Goal: Transaction & Acquisition: Purchase product/service

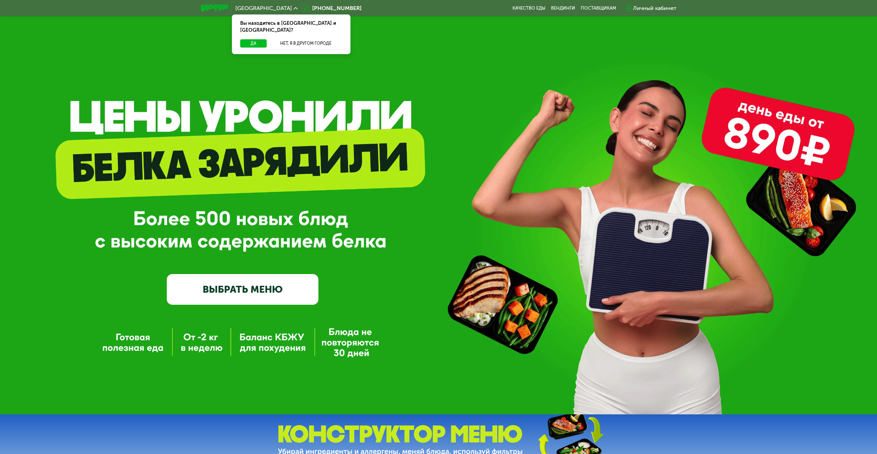
click at [220, 303] on link "ВЫБРАТЬ МЕНЮ" at bounding box center [243, 289] width 152 height 30
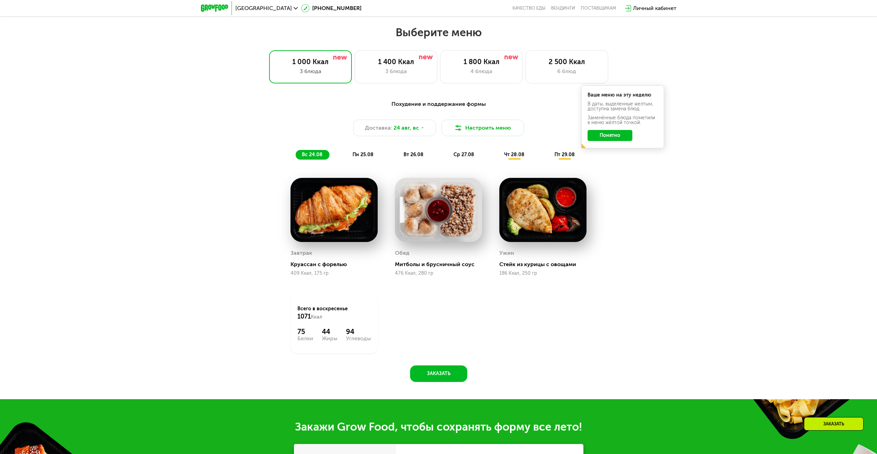
scroll to position [476, 0]
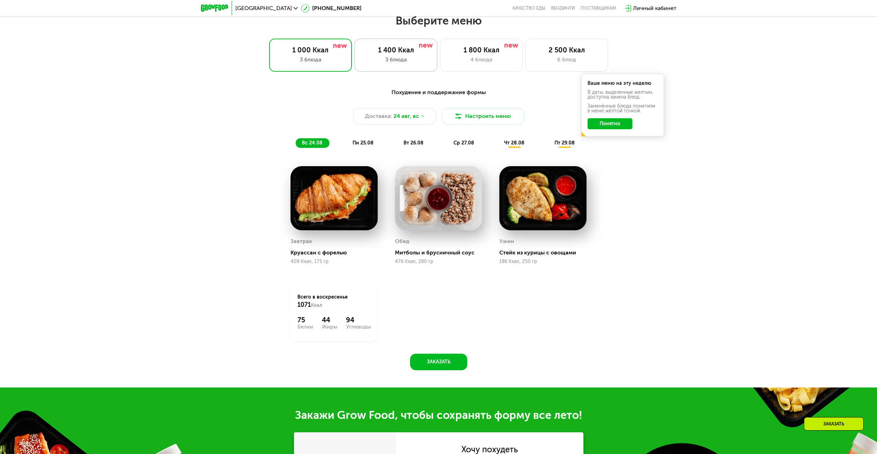
click at [440, 59] on div "1 400 Ккал 3 блюда" at bounding box center [481, 55] width 83 height 33
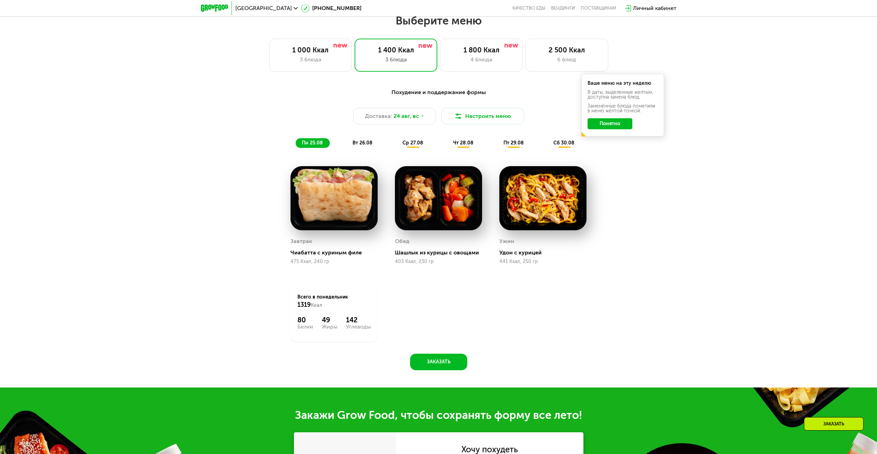
click at [609, 128] on button "Понятно" at bounding box center [610, 123] width 45 height 11
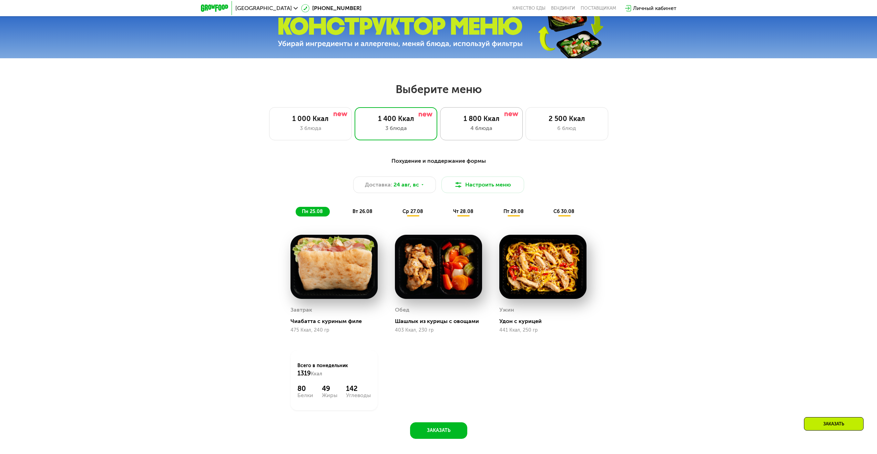
scroll to position [407, 0]
click at [486, 121] on div "1 800 Ккал" at bounding box center [481, 119] width 68 height 8
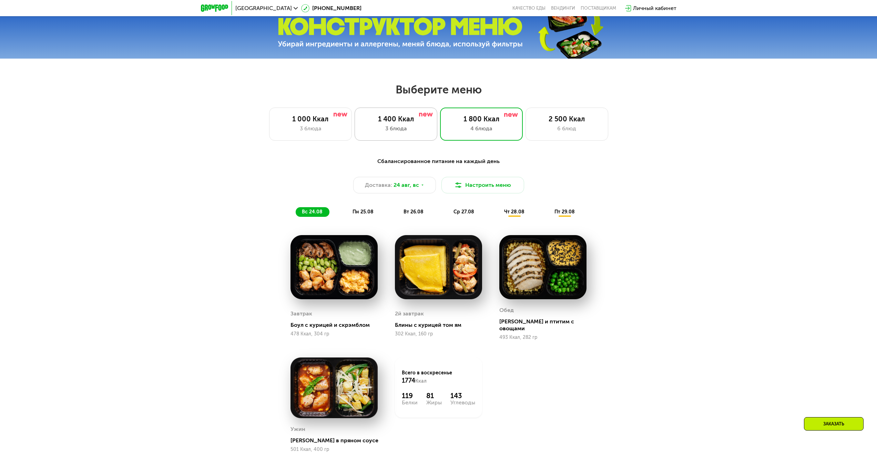
click at [413, 118] on div "1 400 Ккал" at bounding box center [396, 119] width 68 height 8
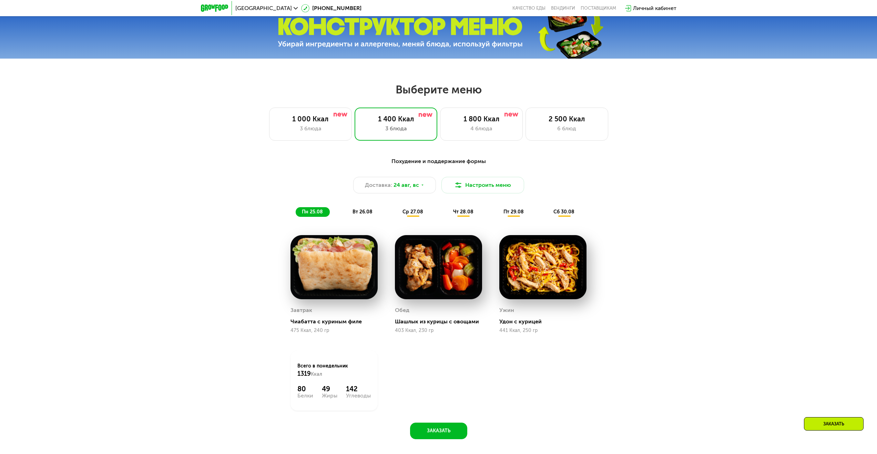
scroll to position [442, 0]
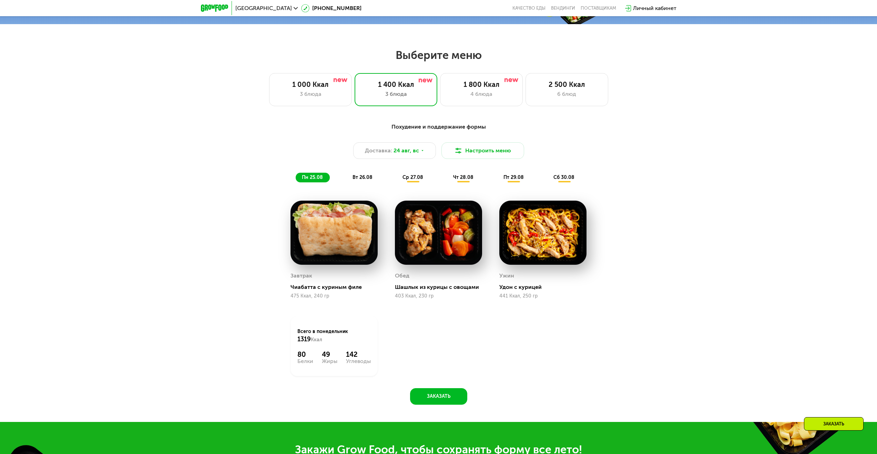
click at [419, 180] on span "ср 27.08" at bounding box center [413, 177] width 21 height 6
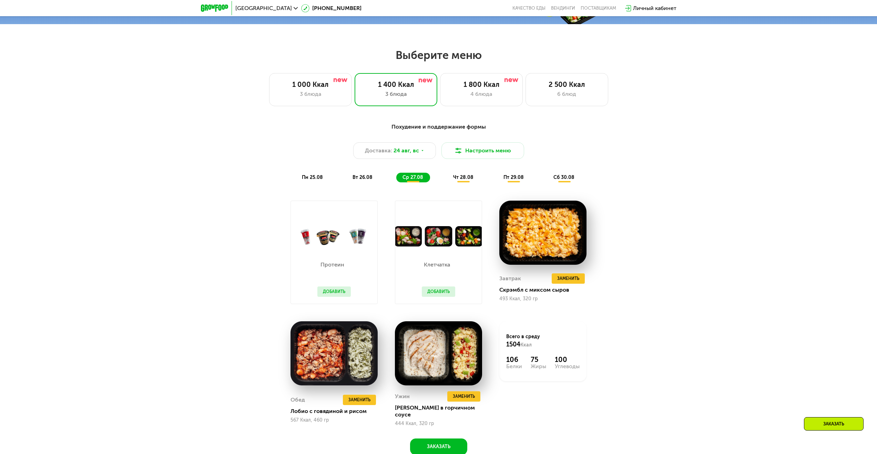
click at [318, 179] on span "пн 25.08" at bounding box center [312, 177] width 21 height 6
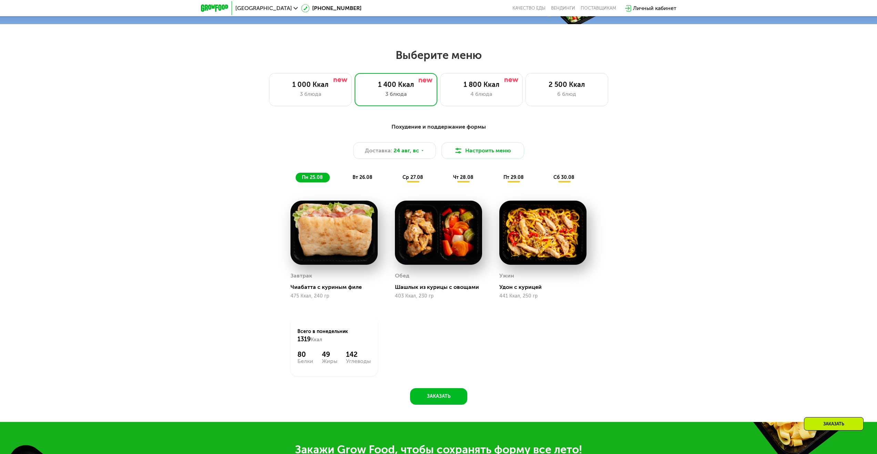
click at [356, 186] on div "Похудение и поддержание формы Доставка: 24 авг, вс Настроить меню пн 25.08 вт 2…" at bounding box center [439, 153] width 416 height 68
click at [358, 179] on span "вт 26.08" at bounding box center [363, 177] width 20 height 6
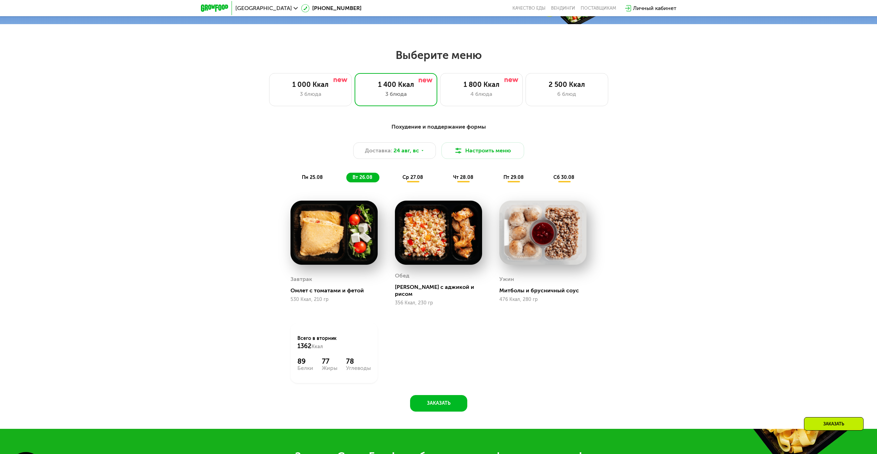
click at [346, 181] on div "пн 25.08" at bounding box center [362, 178] width 33 height 10
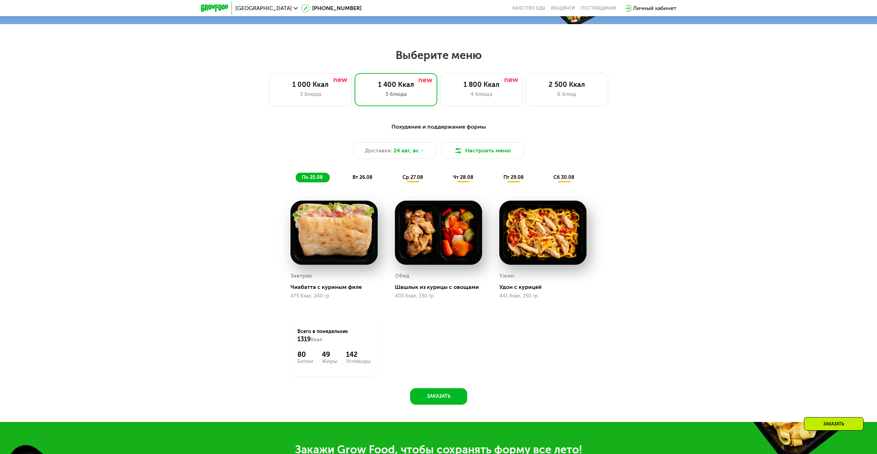
click at [396, 182] on div "вт 26.08" at bounding box center [413, 178] width 34 height 10
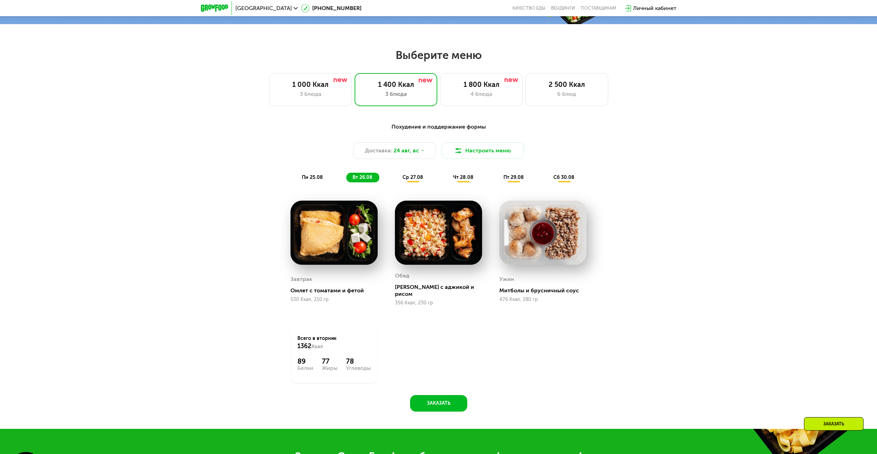
click at [408, 179] on span "ср 27.08" at bounding box center [413, 177] width 21 height 6
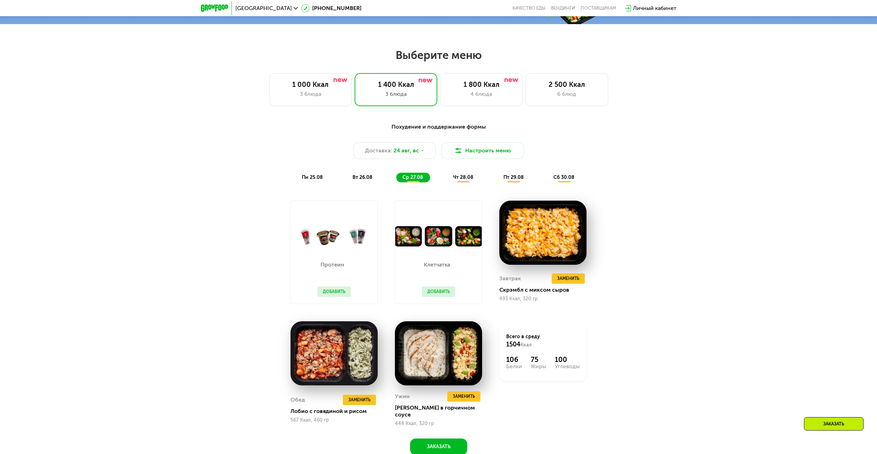
click at [497, 180] on div "чт 28.08" at bounding box center [513, 178] width 33 height 10
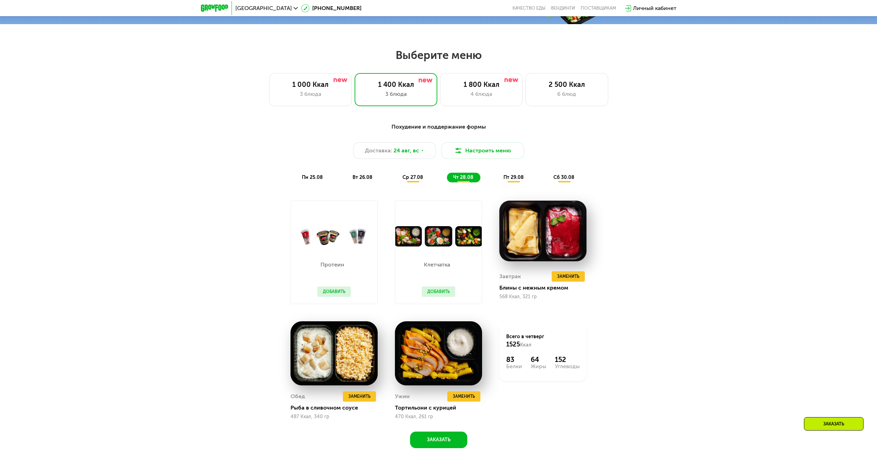
click at [547, 182] on div "пт 29.08" at bounding box center [564, 178] width 34 height 10
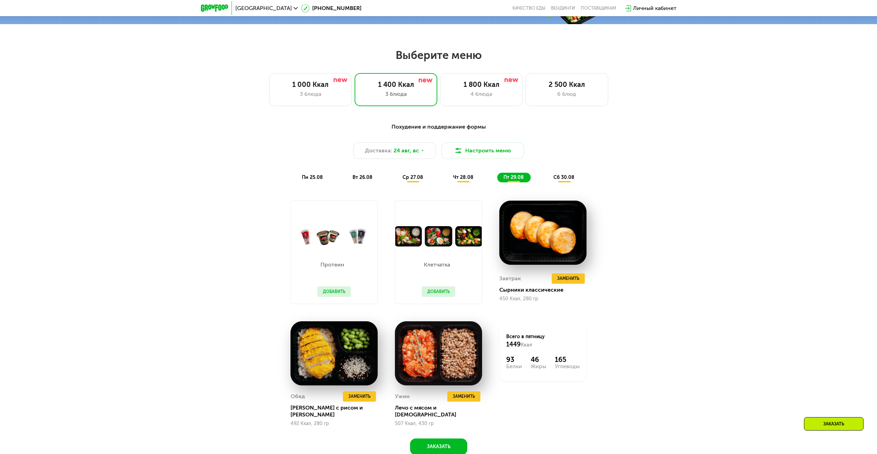
click at [553, 178] on div "сб 30.08" at bounding box center [564, 178] width 34 height 10
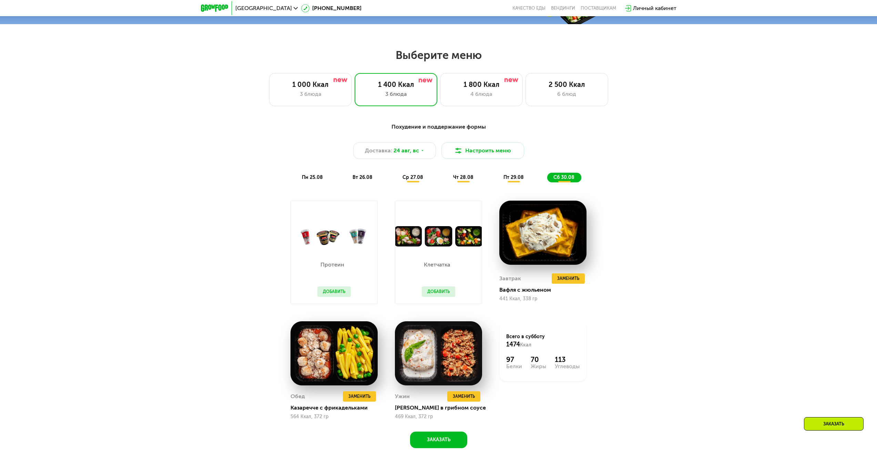
click at [346, 182] on div "пн 25.08" at bounding box center [362, 178] width 33 height 10
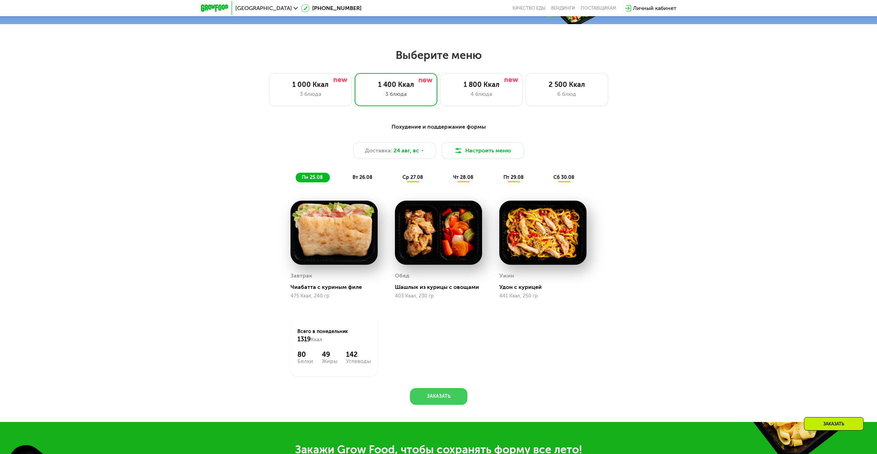
click at [445, 393] on button "Заказать" at bounding box center [438, 396] width 57 height 17
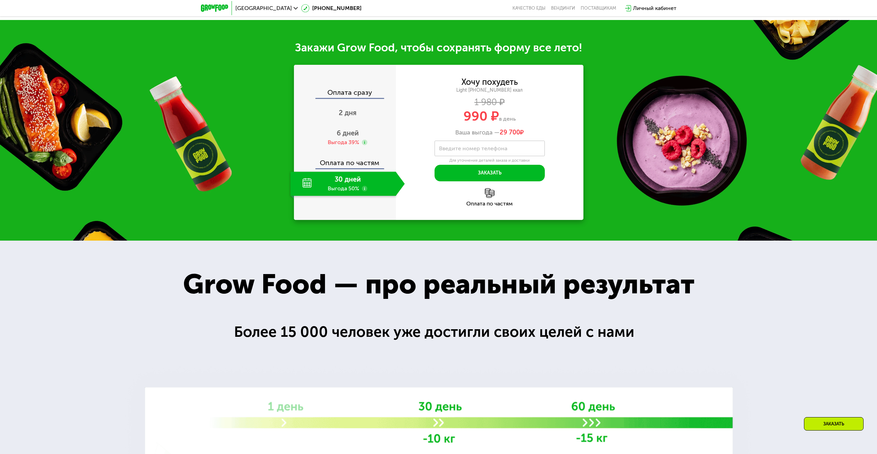
scroll to position [832, 0]
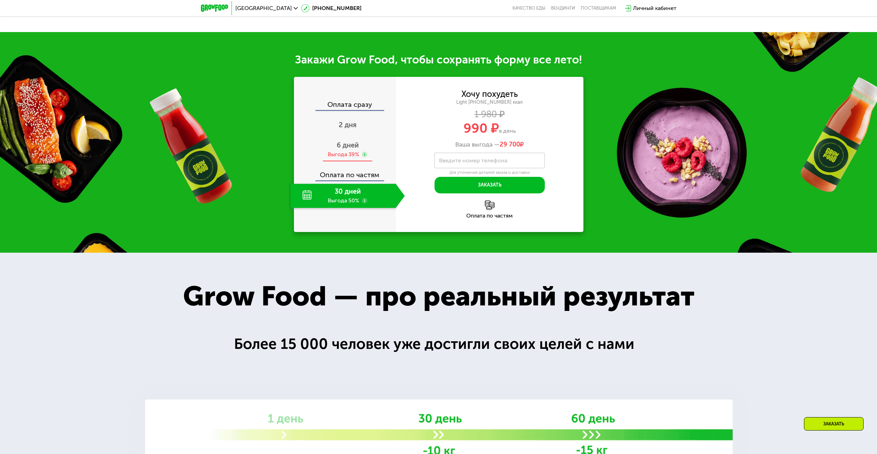
click at [354, 145] on span "6 дней" at bounding box center [348, 145] width 22 height 8
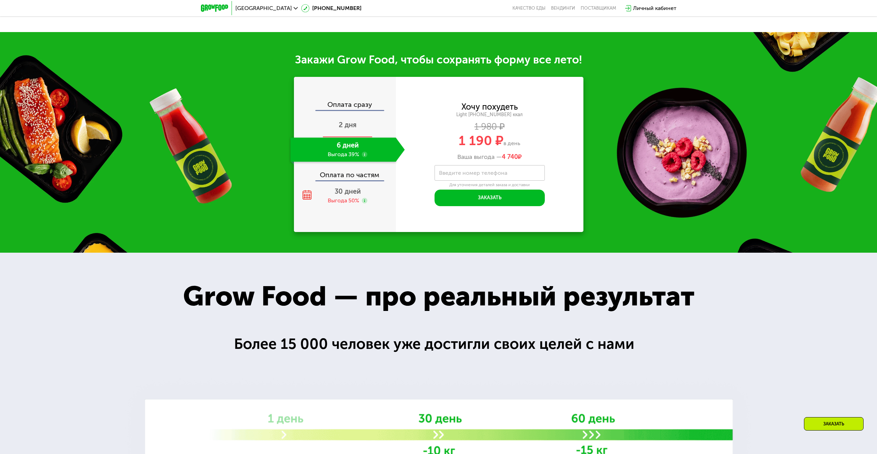
click at [368, 124] on div "2 дня" at bounding box center [348, 125] width 114 height 24
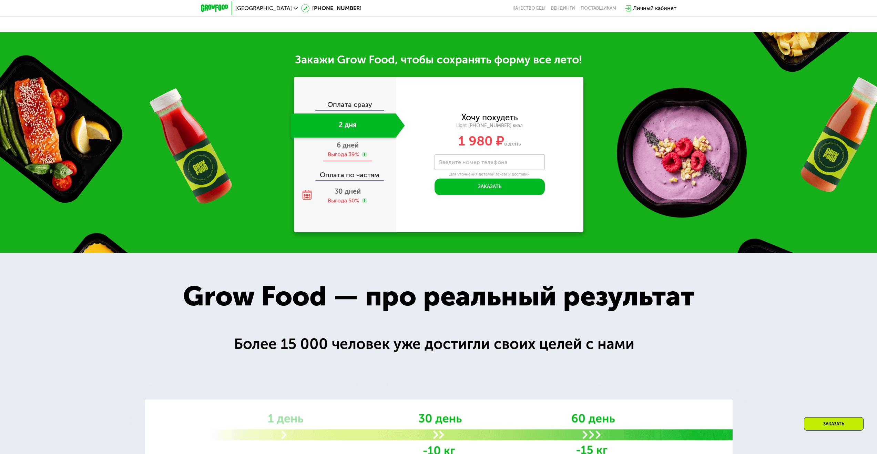
click at [337, 148] on span "6 дней" at bounding box center [348, 145] width 22 height 8
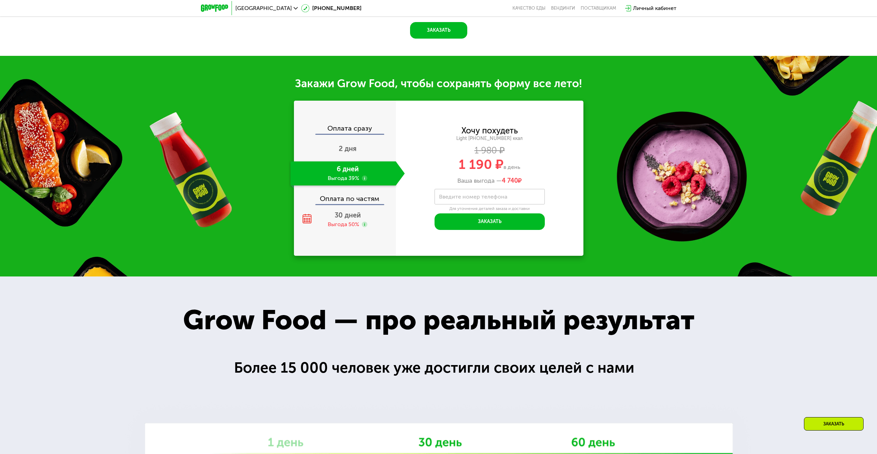
scroll to position [797, 0]
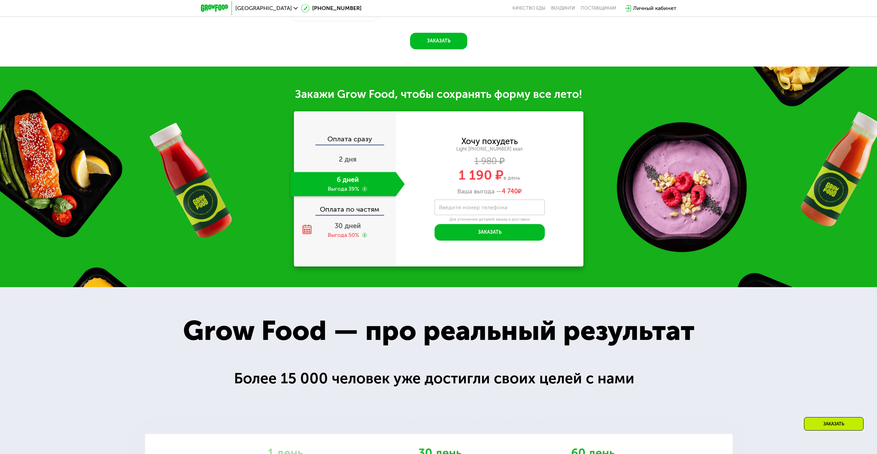
click at [473, 207] on label "Введите номер телефона" at bounding box center [473, 207] width 68 height 4
click at [473, 207] on input "Введите номер телефона" at bounding box center [490, 208] width 110 height 16
click at [483, 206] on label "Введите номер телефона" at bounding box center [473, 207] width 68 height 4
click at [483, 206] on input "Введите номер телефона" at bounding box center [490, 208] width 110 height 16
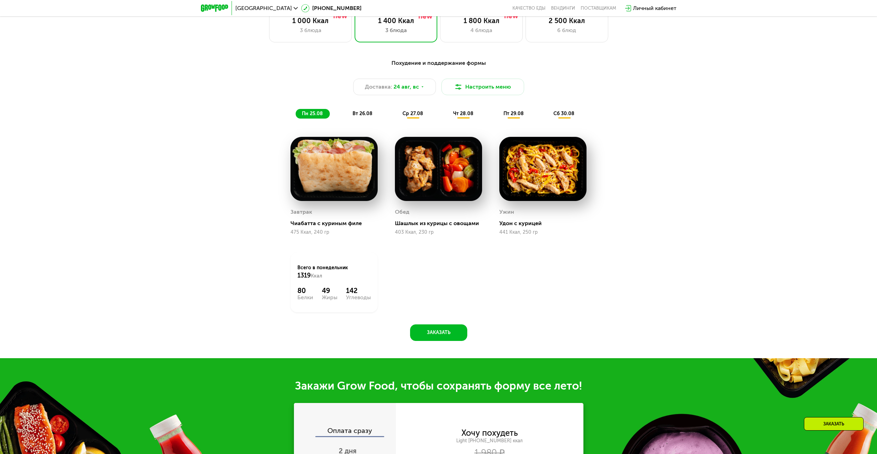
scroll to position [418, 0]
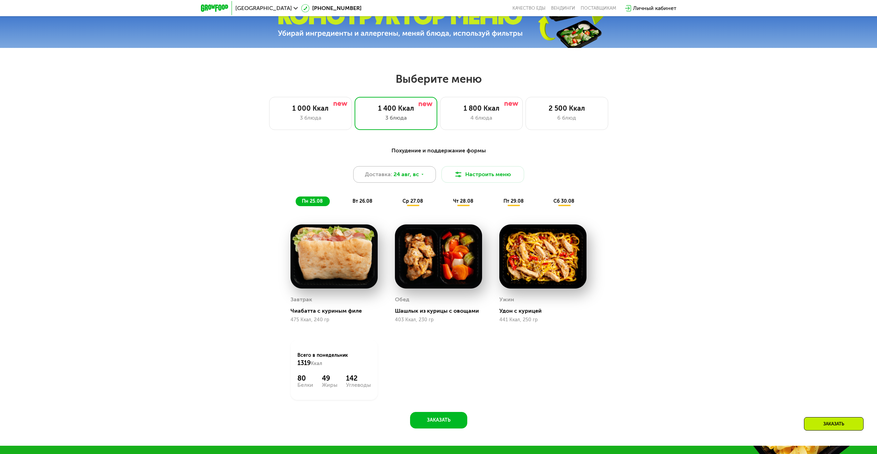
type input "**********"
click at [400, 178] on span "24 авг, вс" at bounding box center [407, 174] width 26 height 8
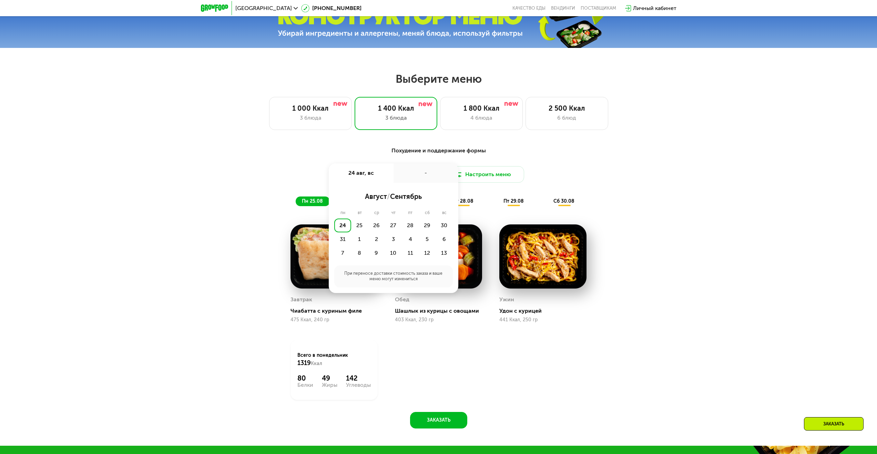
click at [677, 206] on div "Похудение и поддержание формы Доставка: 24 авг, вс 24 авг, вс - август / сентяб…" at bounding box center [438, 291] width 877 height 309
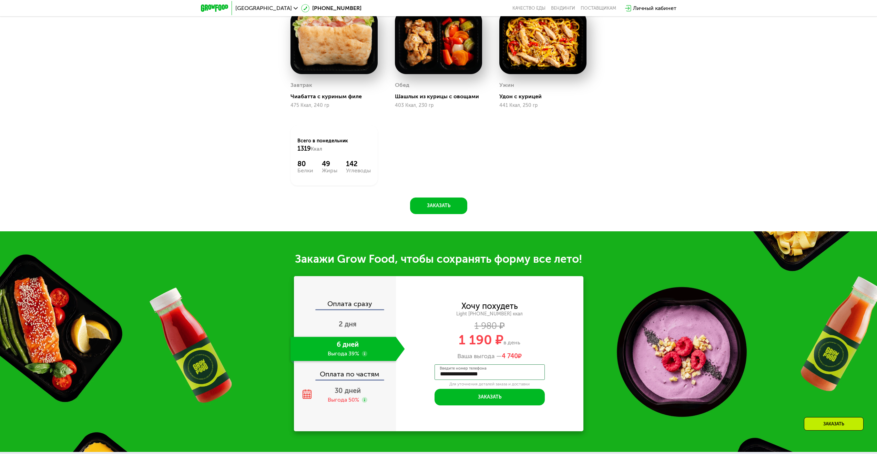
scroll to position [694, 0]
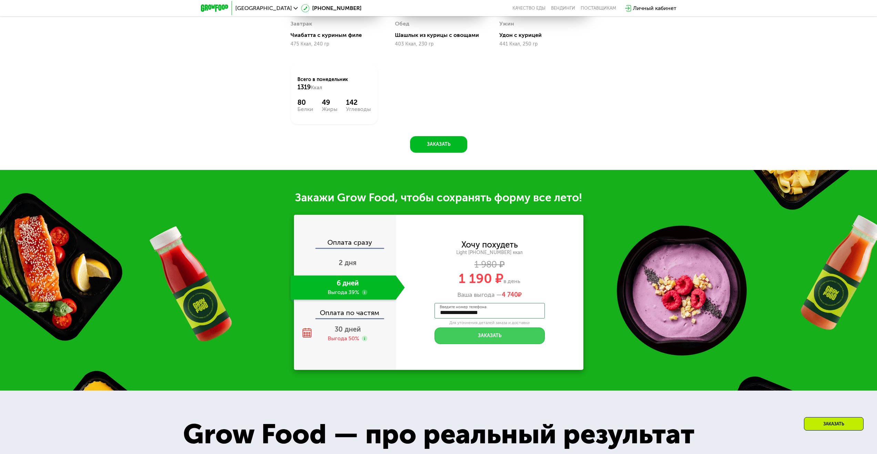
click at [524, 336] on button "Заказать" at bounding box center [490, 335] width 110 height 17
type input "****"
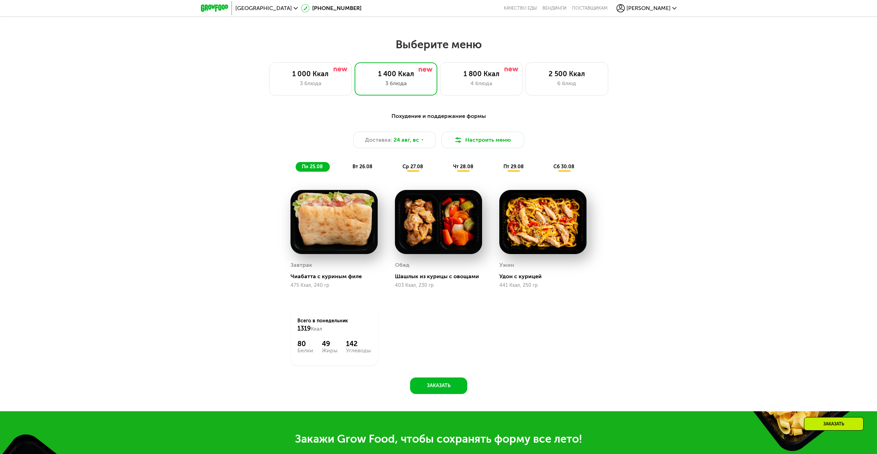
scroll to position [590, 0]
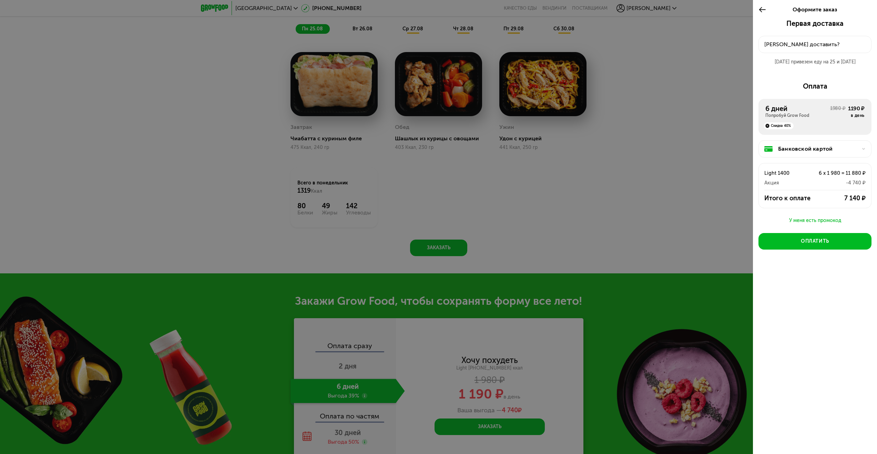
click at [821, 222] on div "У меня есть промокод" at bounding box center [815, 220] width 113 height 8
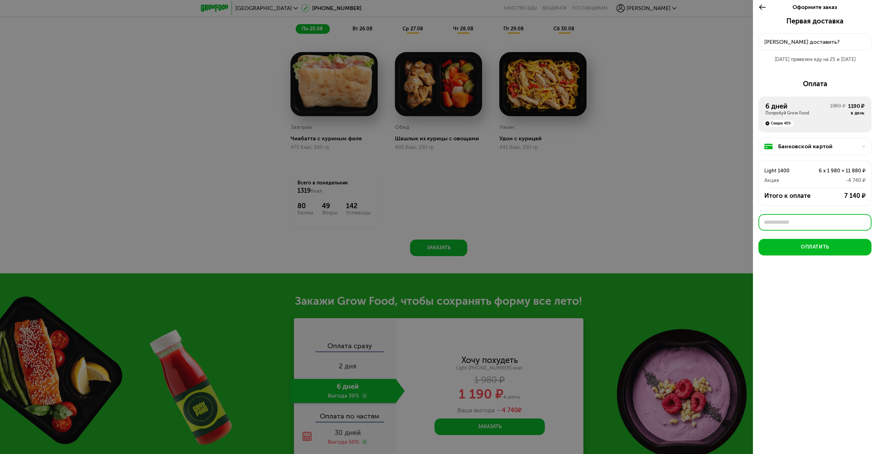
click at [808, 220] on input "text" at bounding box center [815, 222] width 113 height 17
paste input "**********"
type input "**********"
click at [854, 223] on div "Применить" at bounding box center [853, 222] width 26 height 7
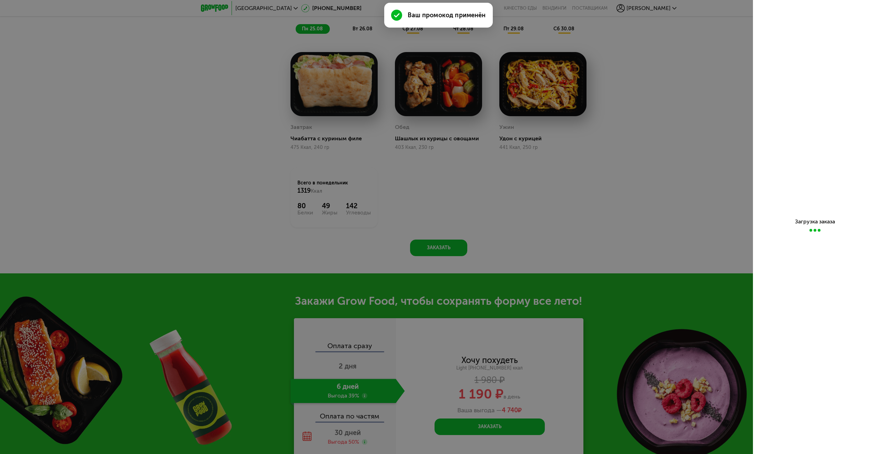
scroll to position [0, 0]
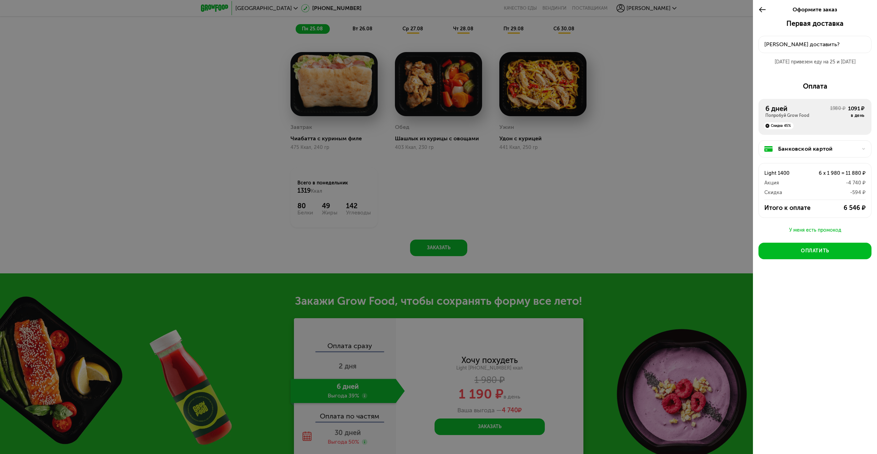
click at [801, 42] on div "Куда доставить?" at bounding box center [814, 44] width 101 height 8
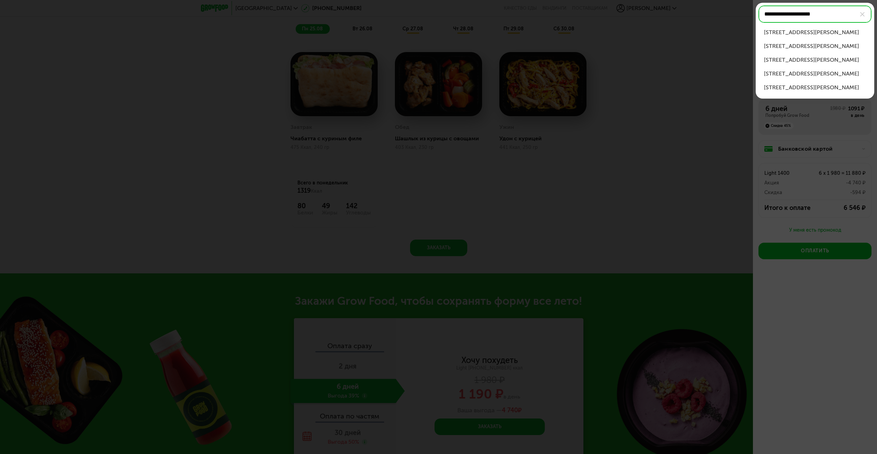
click at [836, 39] on li "пр-кт Будённого, д 51 к 4" at bounding box center [815, 46] width 113 height 14
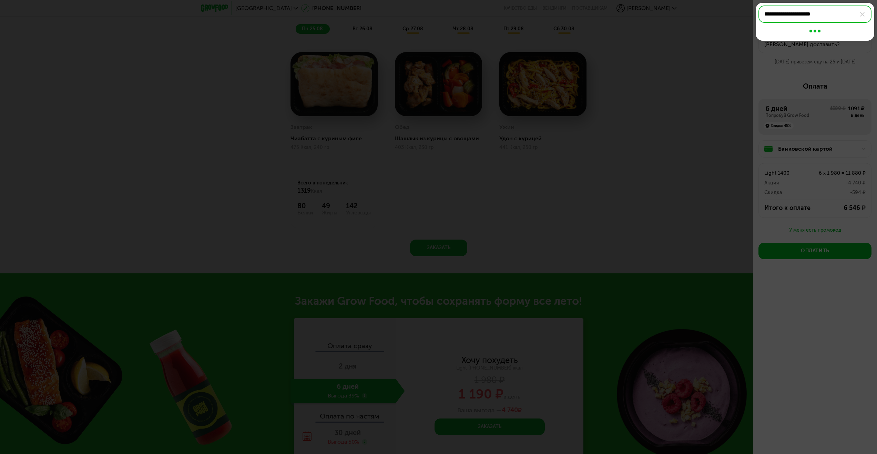
type input "**********"
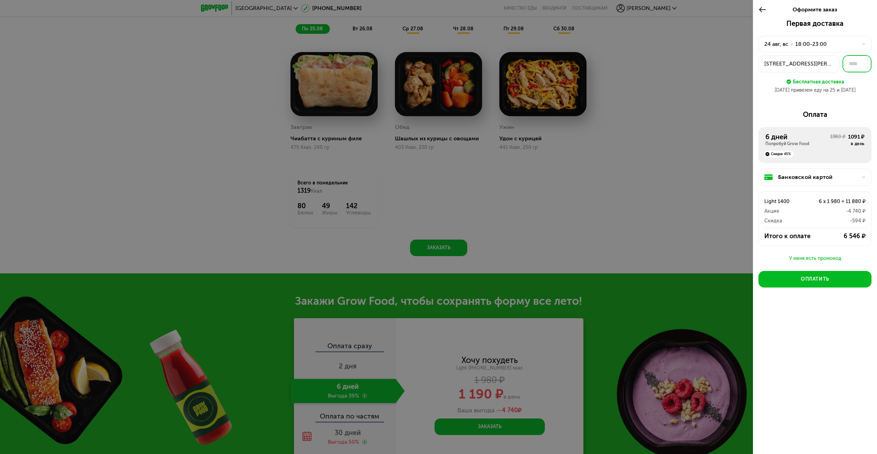
click at [852, 63] on input "text" at bounding box center [857, 63] width 29 height 17
type input "**"
click at [834, 84] on div "Бесплатная доставка" at bounding box center [818, 82] width 51 height 8
click at [835, 43] on div "24 авг, вс • 18:00-23:00" at bounding box center [810, 44] width 93 height 8
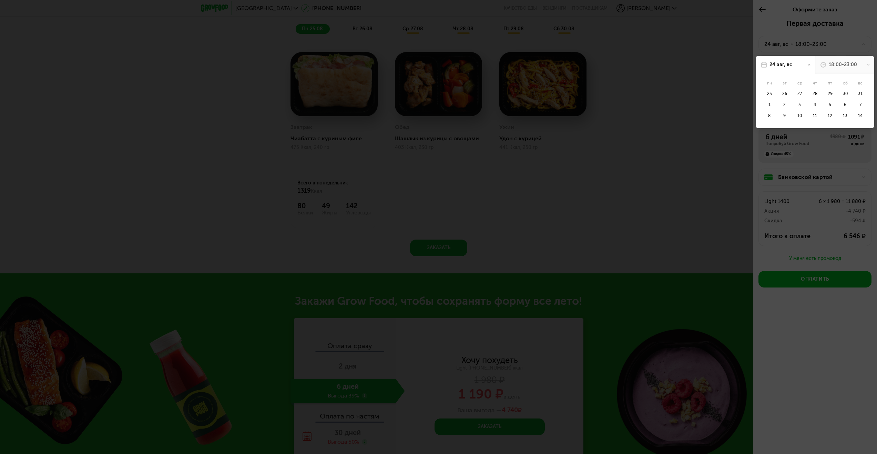
click at [835, 43] on div at bounding box center [438, 227] width 877 height 454
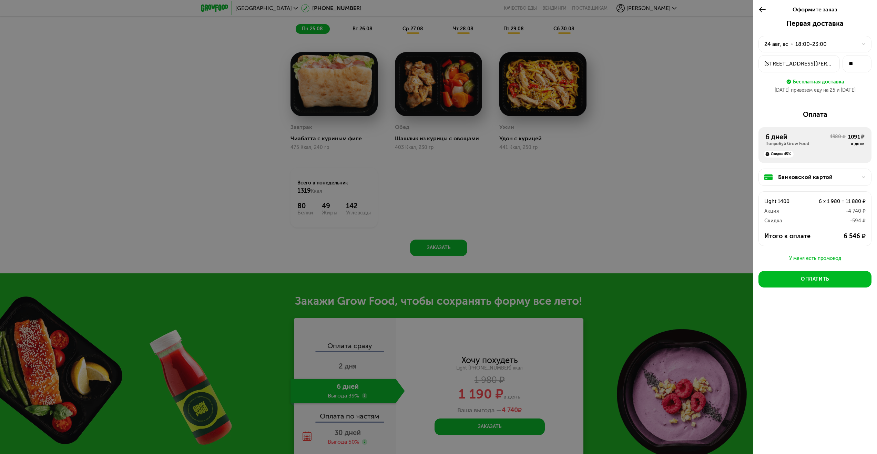
click at [835, 259] on div "У меня есть промокод" at bounding box center [815, 258] width 113 height 8
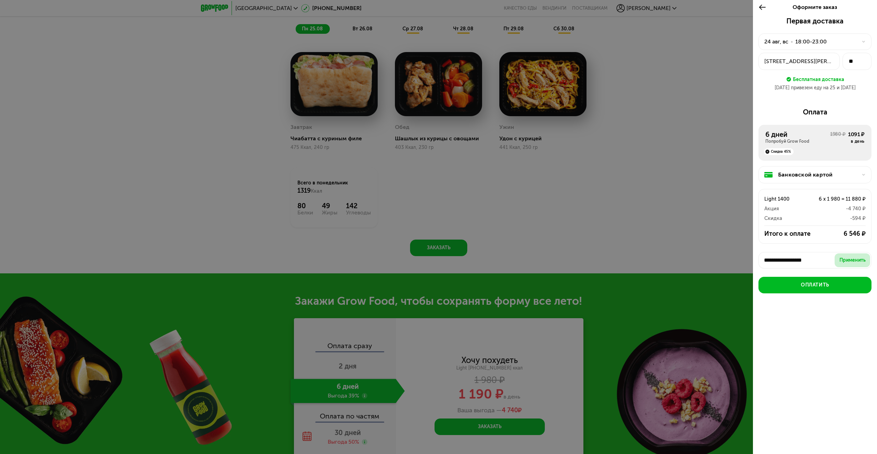
type input "**********"
click at [851, 257] on div "Применить" at bounding box center [853, 260] width 26 height 7
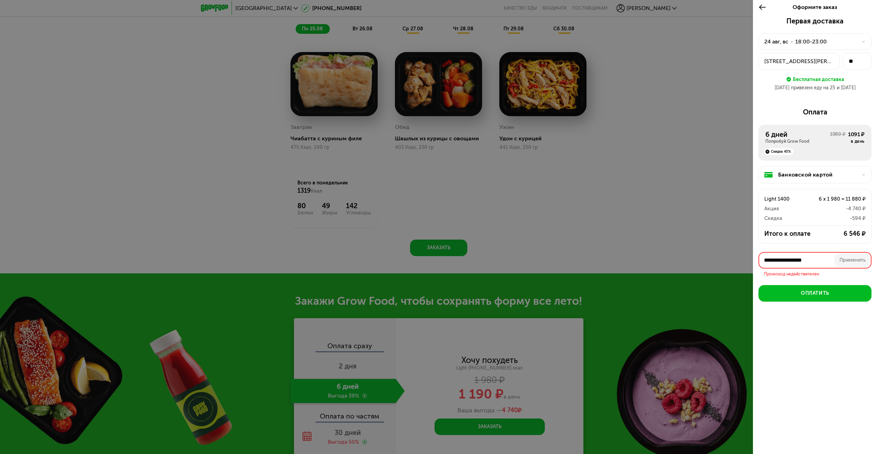
click at [814, 210] on div "-4 740 ₽" at bounding box center [835, 208] width 61 height 8
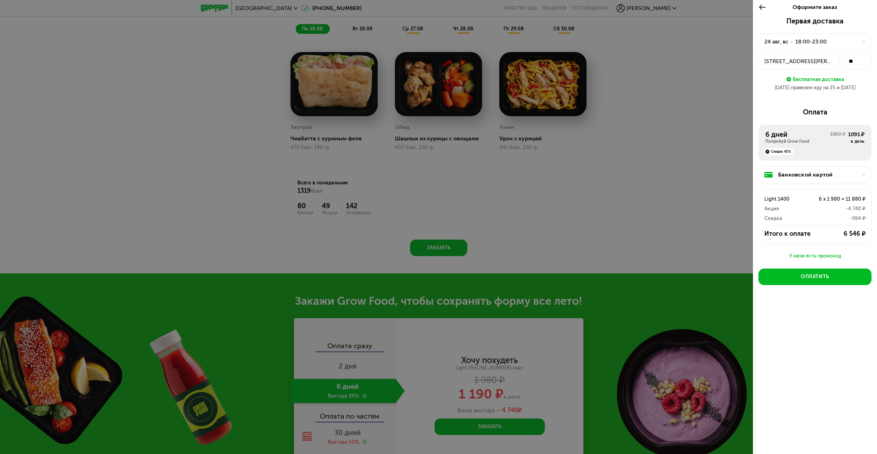
click at [812, 255] on div "У меня есть промокод" at bounding box center [815, 256] width 113 height 8
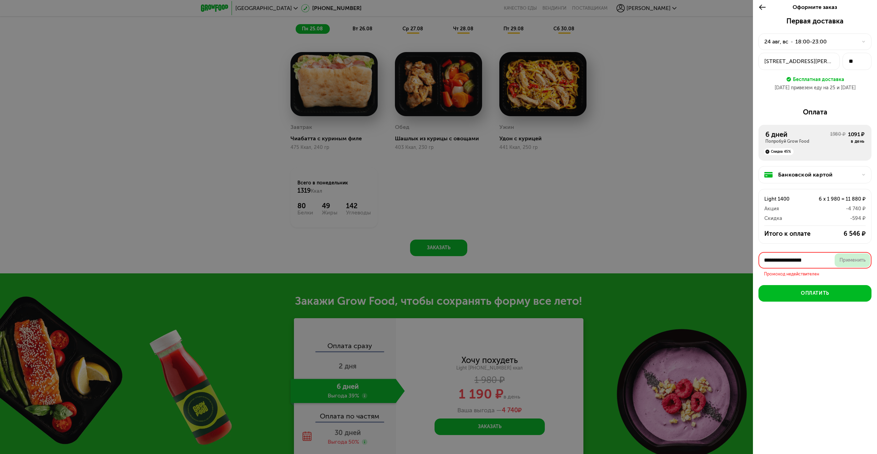
click at [849, 261] on div "Применить" at bounding box center [853, 260] width 26 height 7
click at [841, 293] on button "Оплатить" at bounding box center [815, 293] width 113 height 17
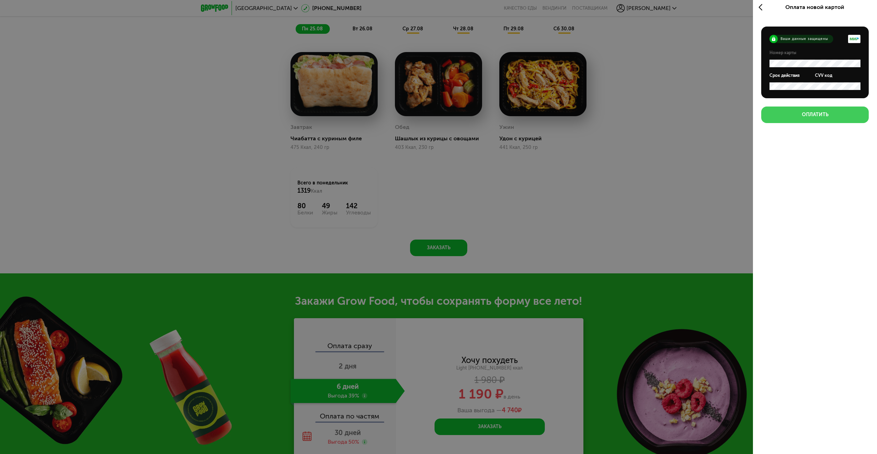
click at [813, 116] on div "Оплатить" at bounding box center [815, 114] width 27 height 7
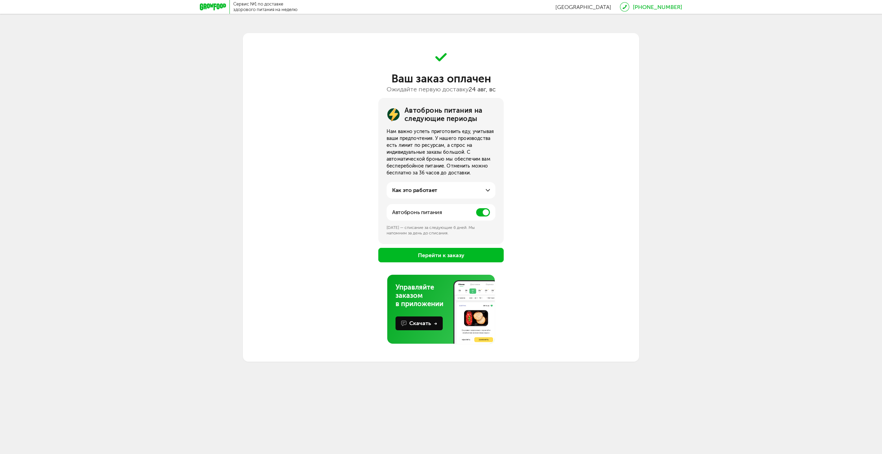
click at [486, 215] on span at bounding box center [483, 212] width 14 height 8
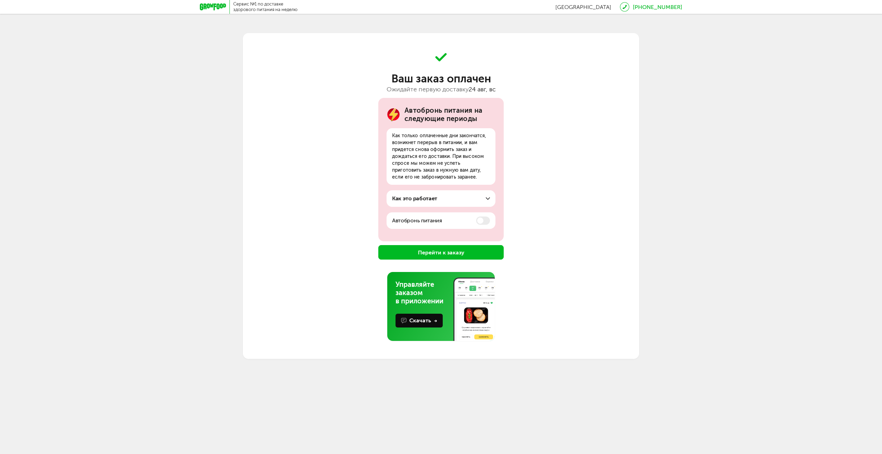
click at [474, 251] on button "Перейти к заказу" at bounding box center [440, 252] width 125 height 14
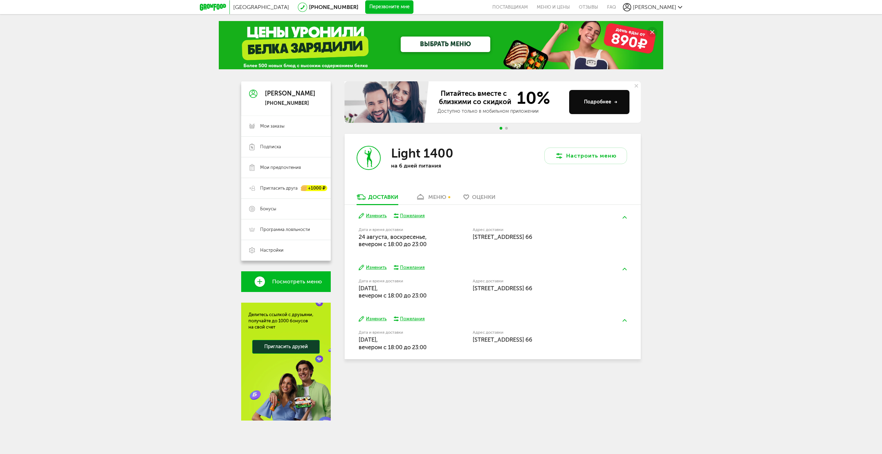
click at [380, 319] on button "Изменить" at bounding box center [373, 319] width 28 height 7
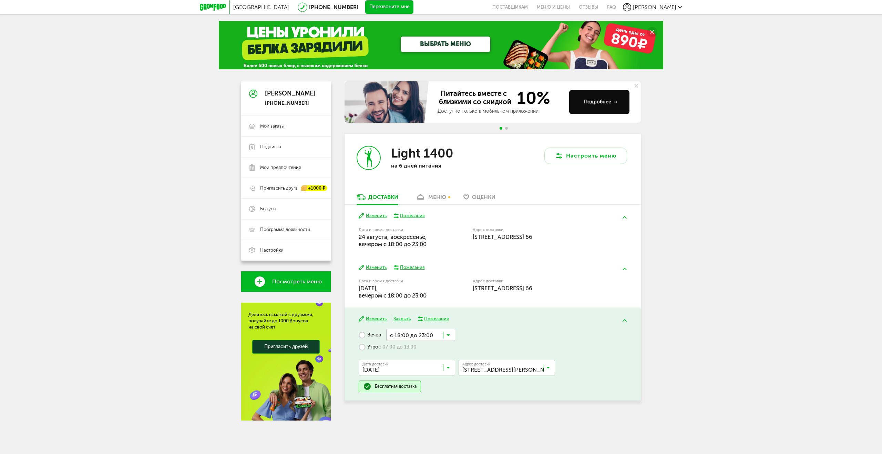
click at [618, 318] on button at bounding box center [625, 320] width 18 height 16
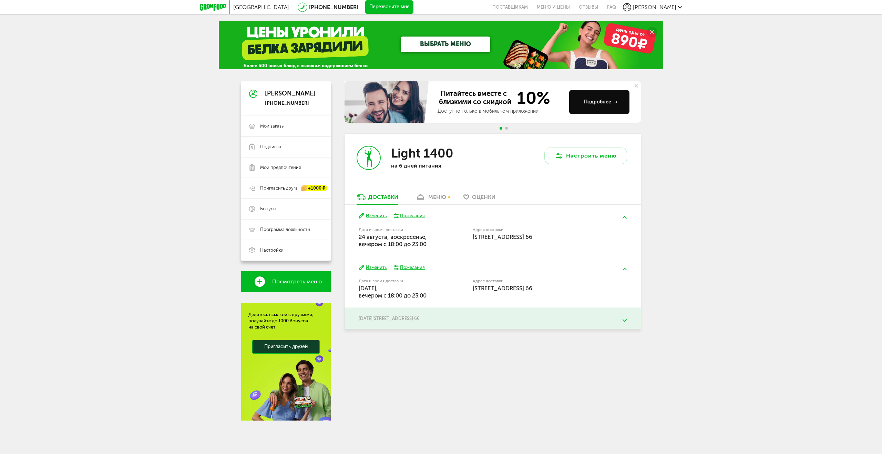
click at [627, 322] on button at bounding box center [625, 320] width 18 height 16
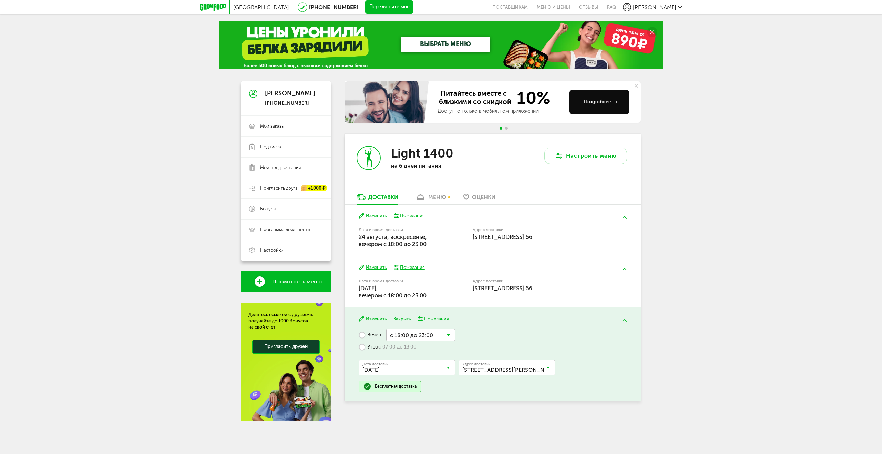
click at [415, 265] on div "Пожелания" at bounding box center [412, 267] width 25 height 6
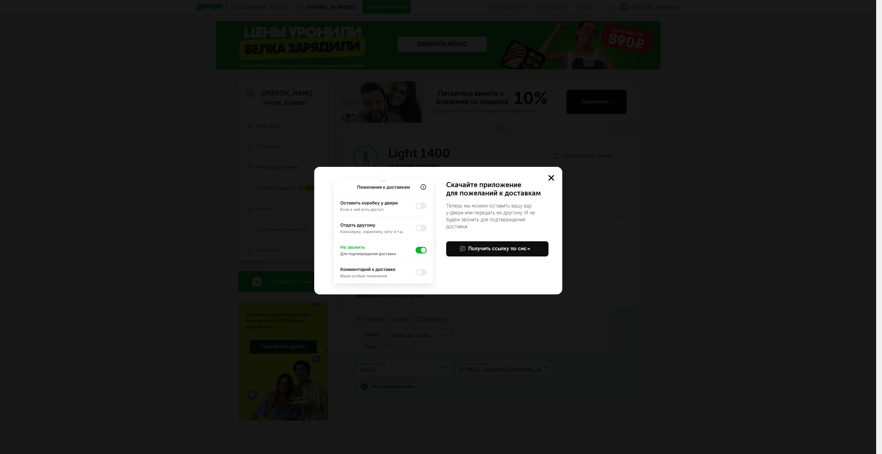
click at [549, 178] on icon at bounding box center [552, 178] width 6 height 6
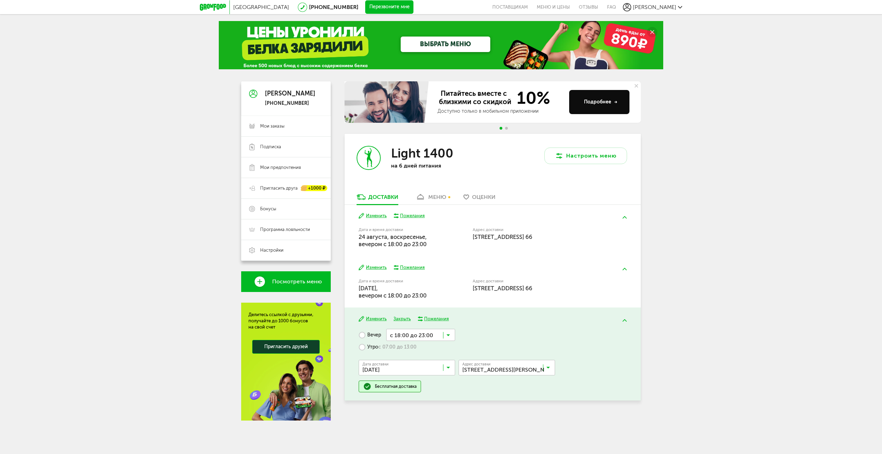
click at [440, 198] on div "меню" at bounding box center [437, 197] width 18 height 7
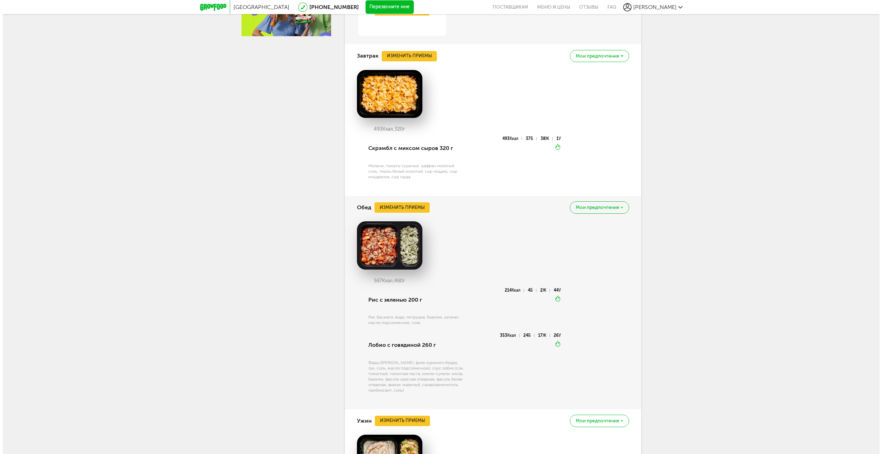
scroll to position [392, 0]
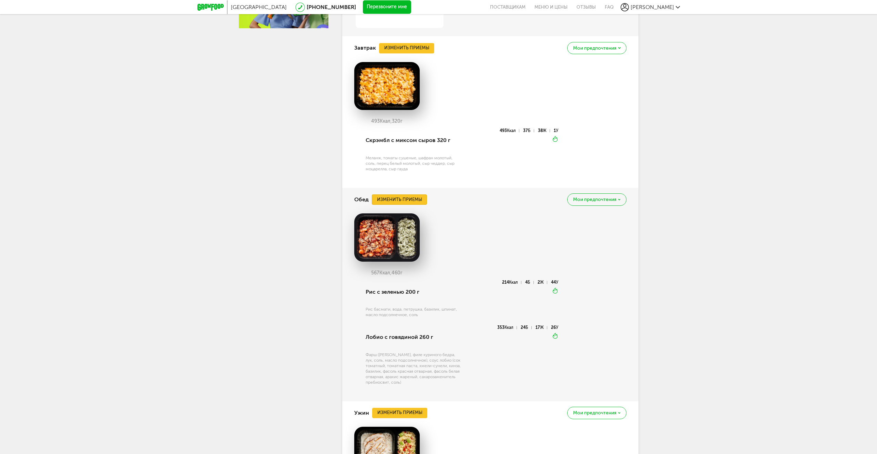
click at [413, 201] on button "Изменить приемы" at bounding box center [399, 199] width 55 height 10
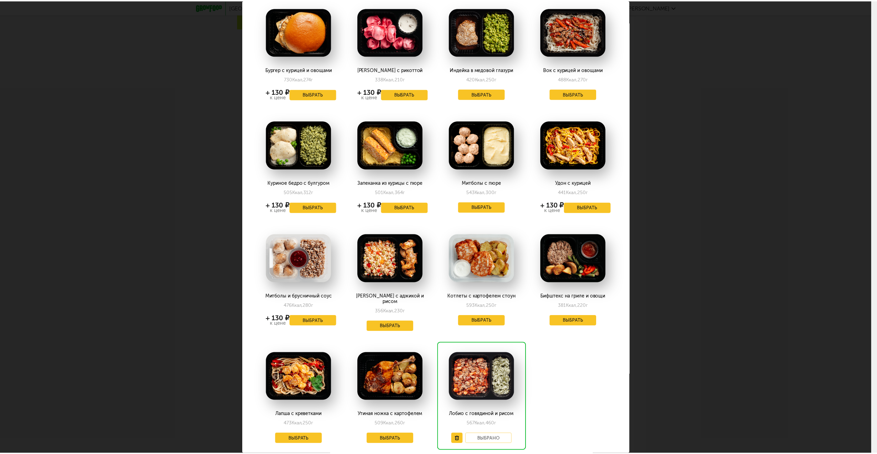
scroll to position [0, 0]
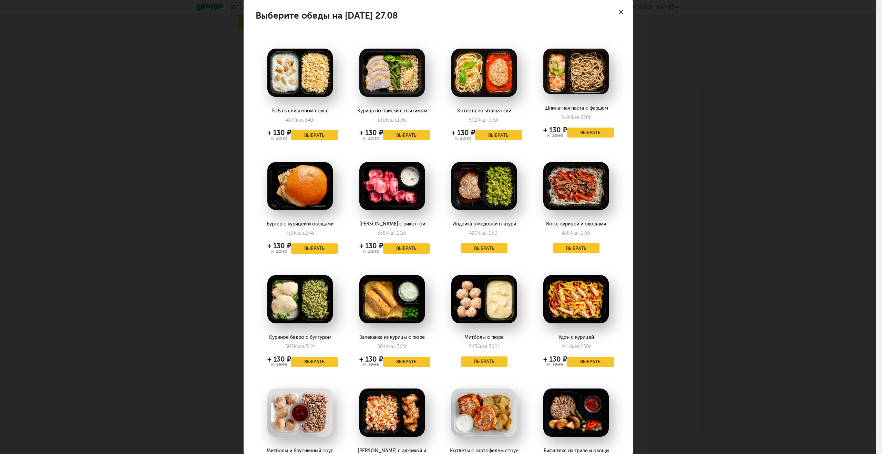
click at [614, 9] on div at bounding box center [621, 12] width 24 height 24
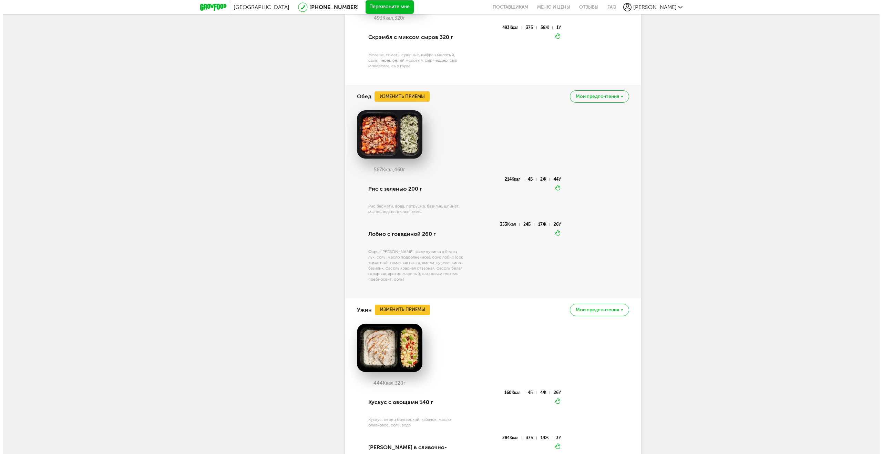
scroll to position [496, 0]
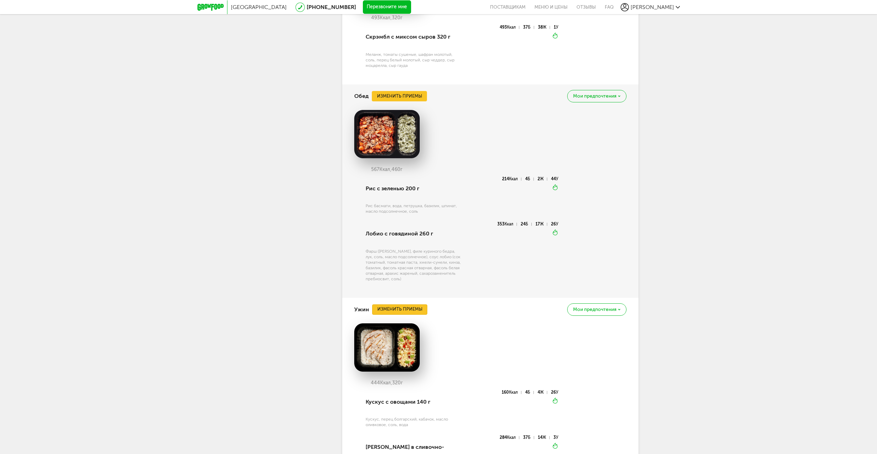
click at [414, 308] on button "Изменить приемы" at bounding box center [399, 309] width 55 height 10
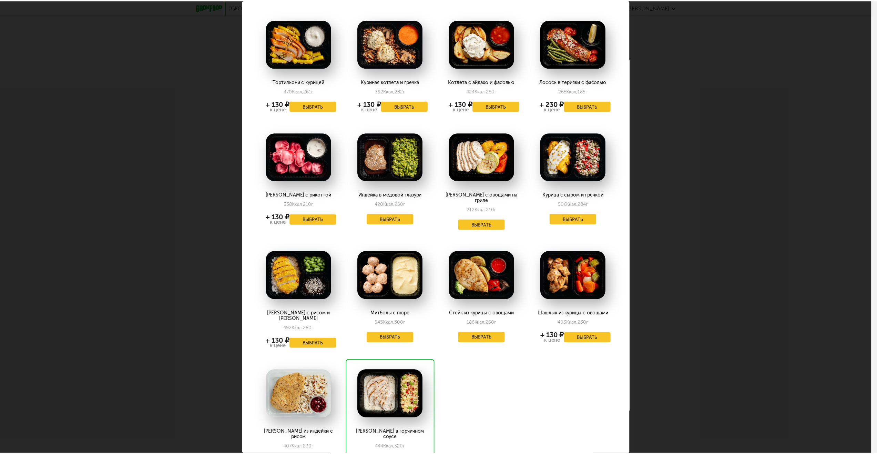
scroll to position [76, 0]
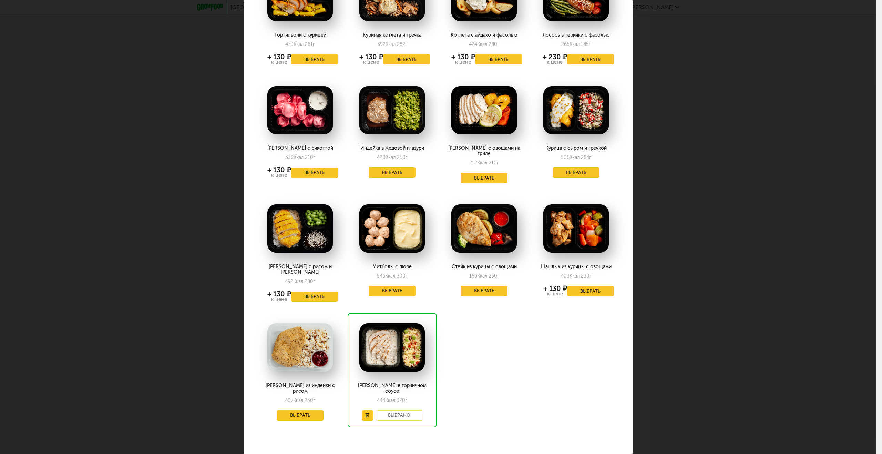
click at [669, 85] on div "Выберите ужины на [DATE] 27.08 Тортильони с курицей 470 Ккал, 261 г + 130 ₽ к ц…" at bounding box center [438, 227] width 876 height 454
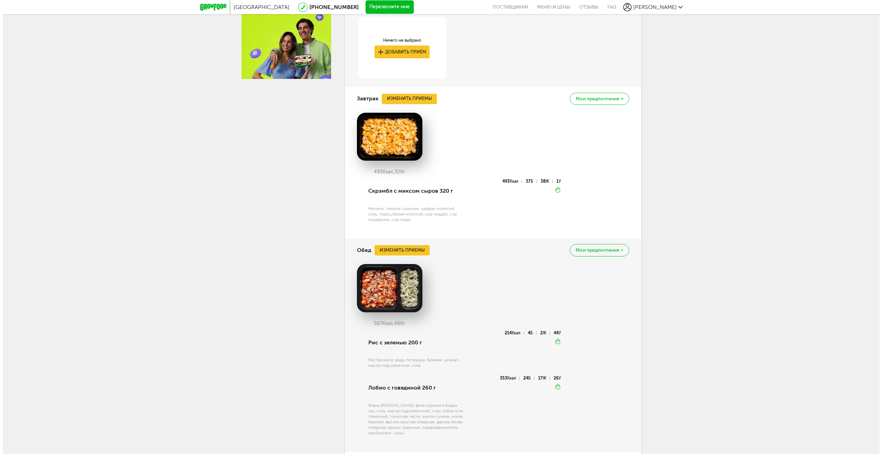
scroll to position [245, 0]
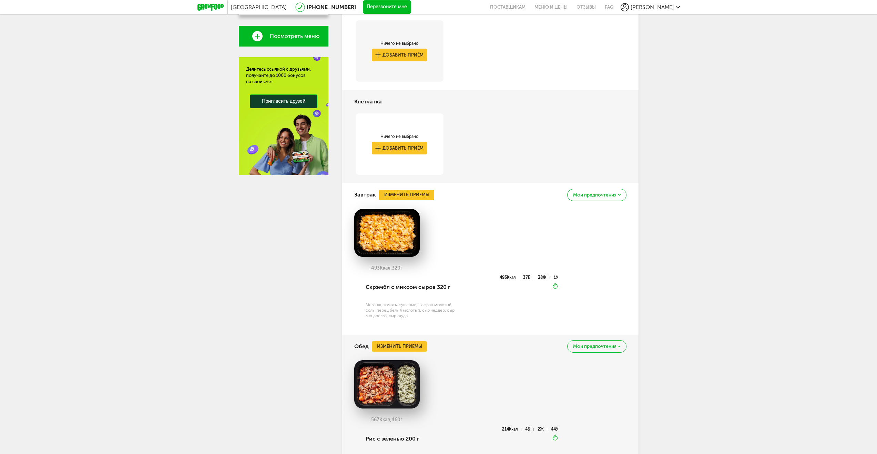
click at [418, 195] on button "Изменить приемы" at bounding box center [406, 195] width 55 height 10
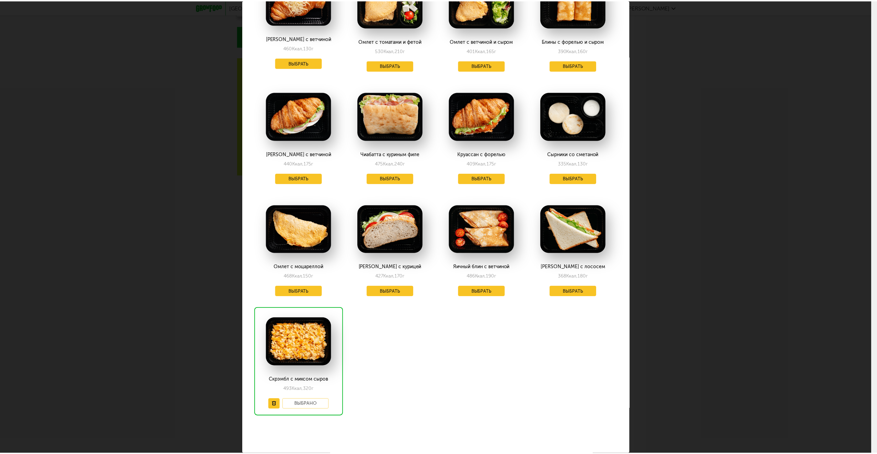
scroll to position [301, 0]
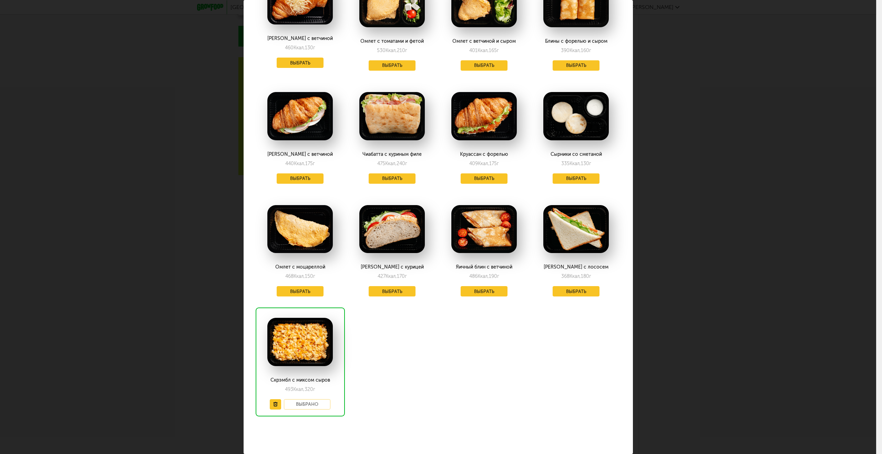
click at [718, 186] on div "Выберите завтраки на [DATE] 27.08 Блины с нежным кремом 568 Ккал, 321 г + 130 ₽…" at bounding box center [438, 227] width 876 height 454
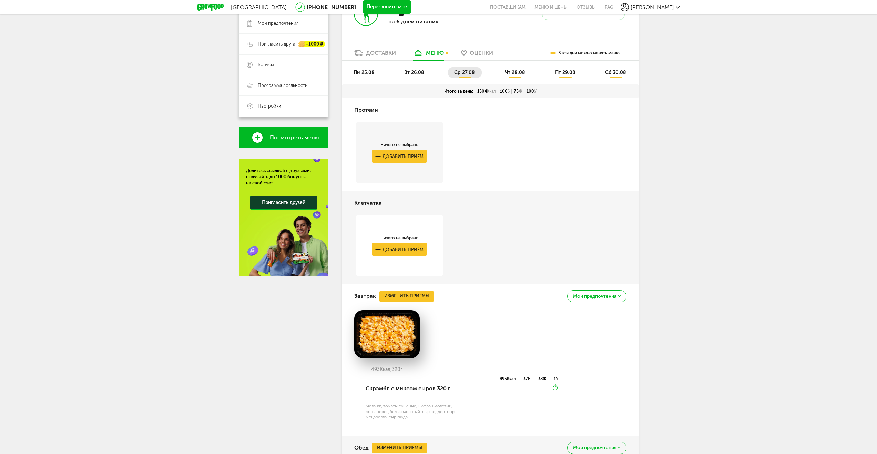
scroll to position [39, 0]
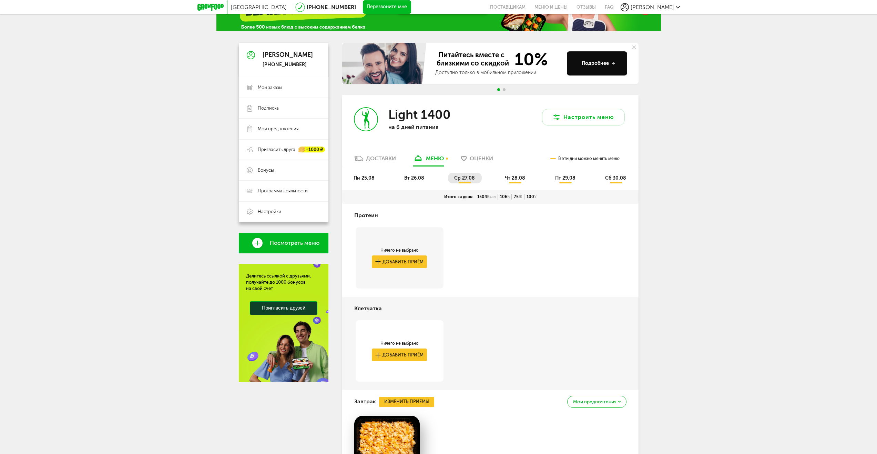
click at [522, 178] on span "чт 28.08" at bounding box center [515, 178] width 20 height 6
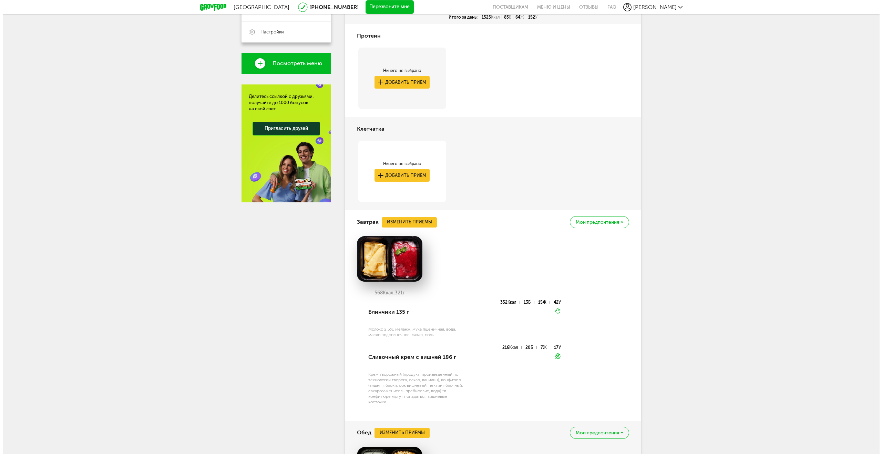
scroll to position [280, 0]
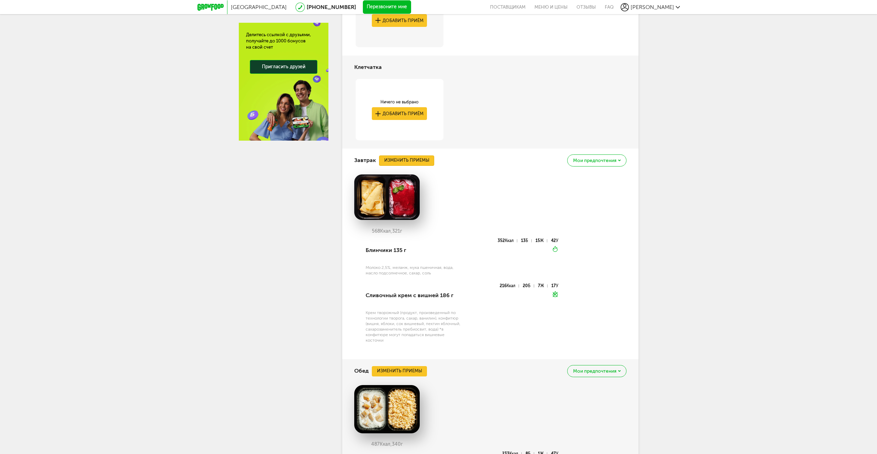
click at [419, 162] on button "Изменить приемы" at bounding box center [406, 160] width 55 height 10
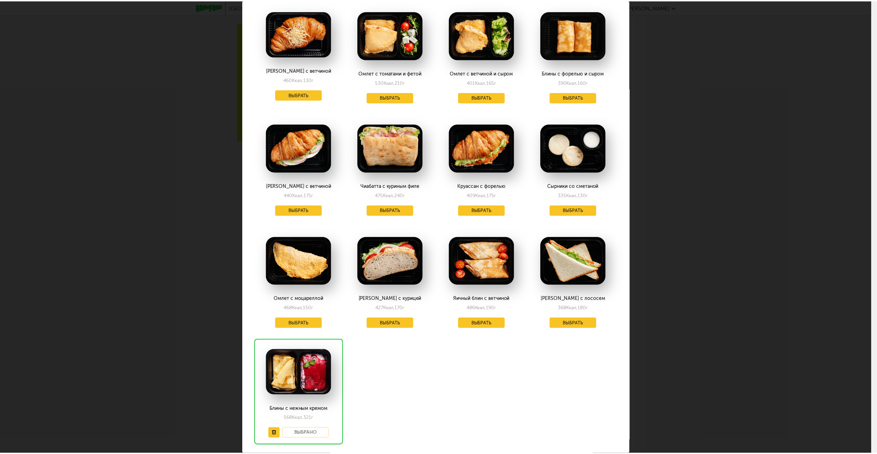
scroll to position [230, 0]
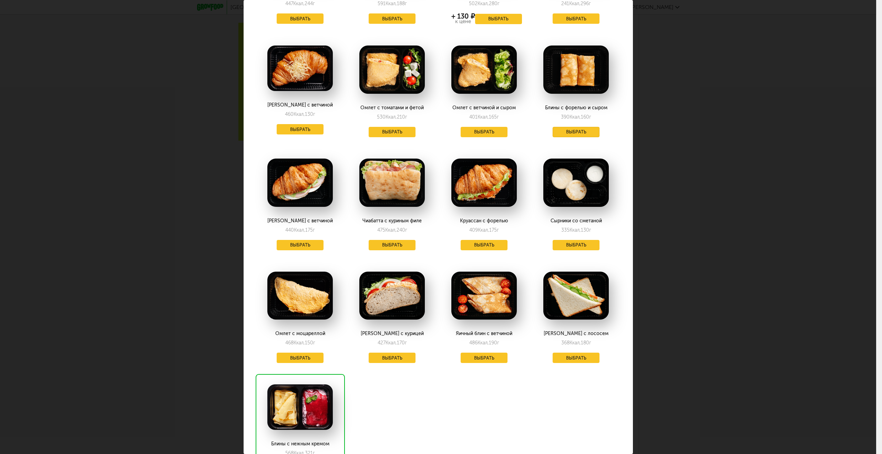
click at [572, 131] on button "Выбрать" at bounding box center [576, 132] width 47 height 10
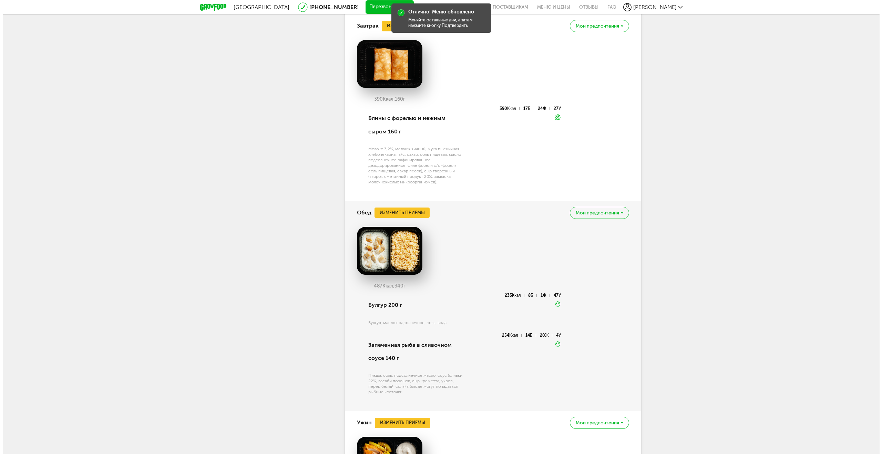
scroll to position [452, 0]
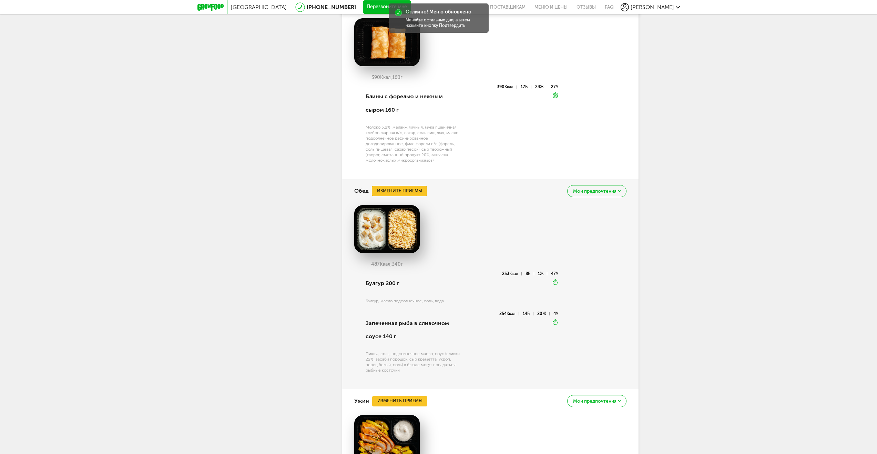
click at [416, 195] on button "Изменить приемы" at bounding box center [399, 191] width 55 height 10
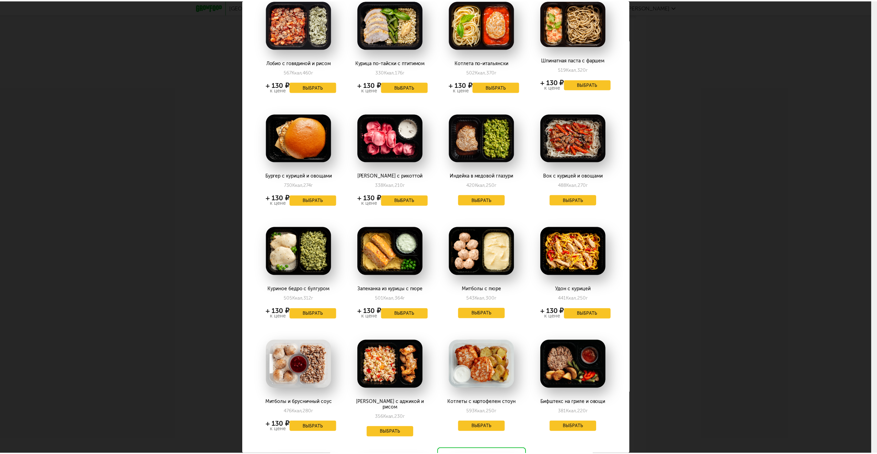
scroll to position [189, 0]
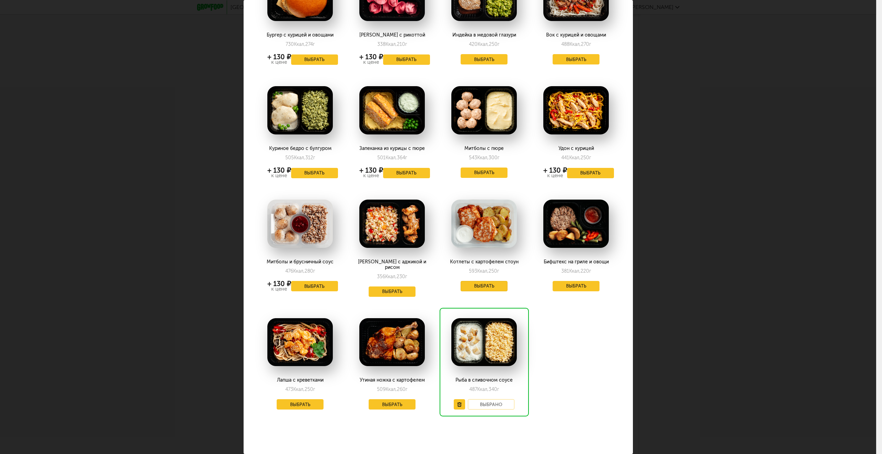
click at [488, 286] on button "Выбрать" at bounding box center [484, 286] width 47 height 10
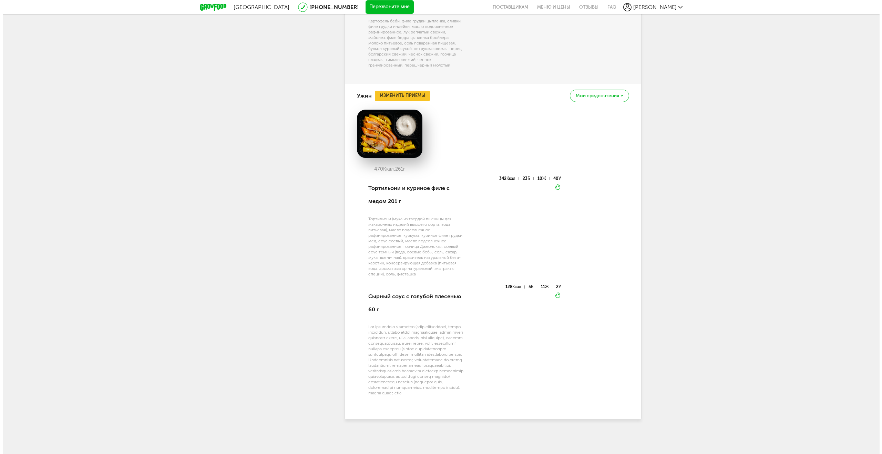
scroll to position [605, 0]
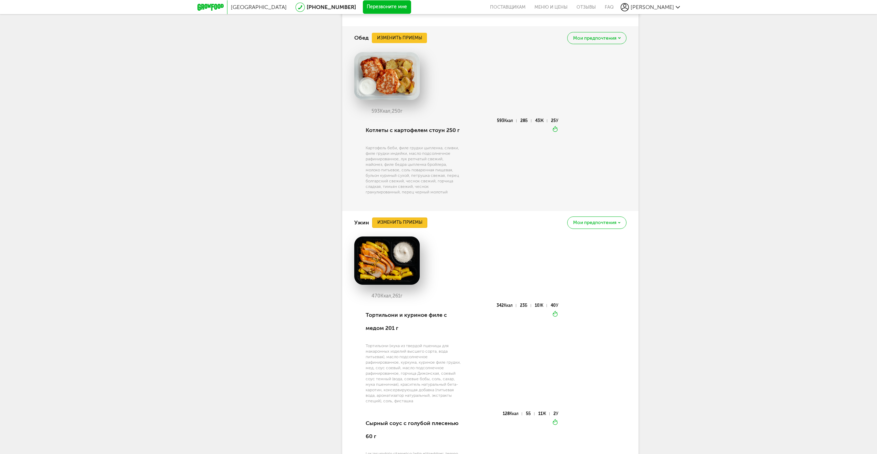
click at [410, 224] on button "Изменить приемы" at bounding box center [399, 222] width 55 height 10
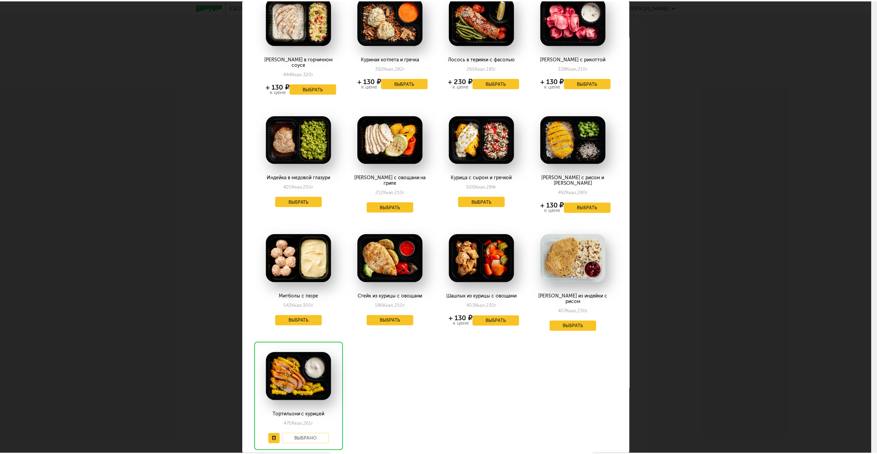
scroll to position [69, 0]
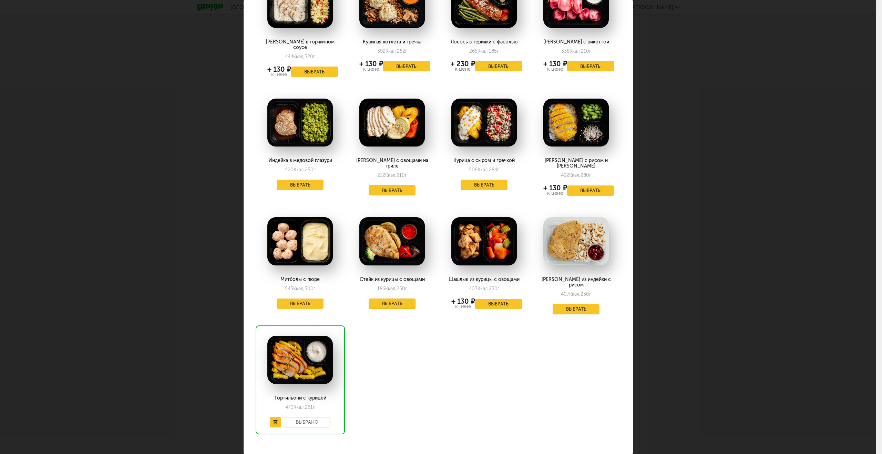
click at [395, 298] on button "Выбрать" at bounding box center [392, 303] width 47 height 10
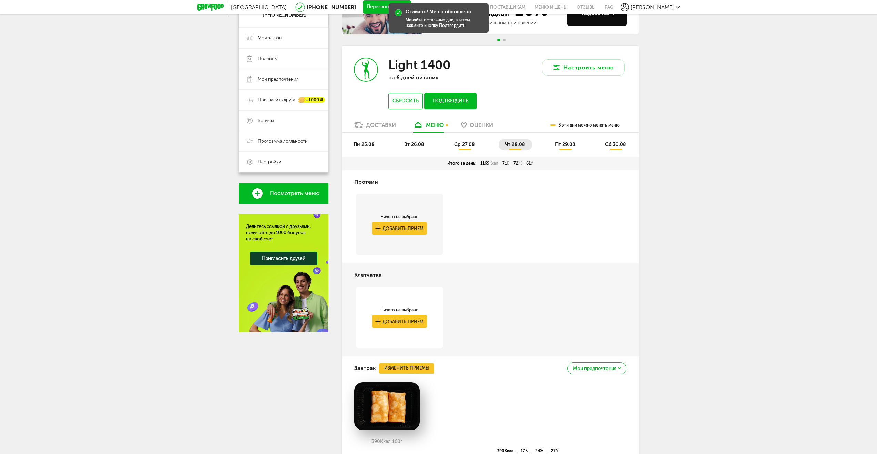
scroll to position [0, 0]
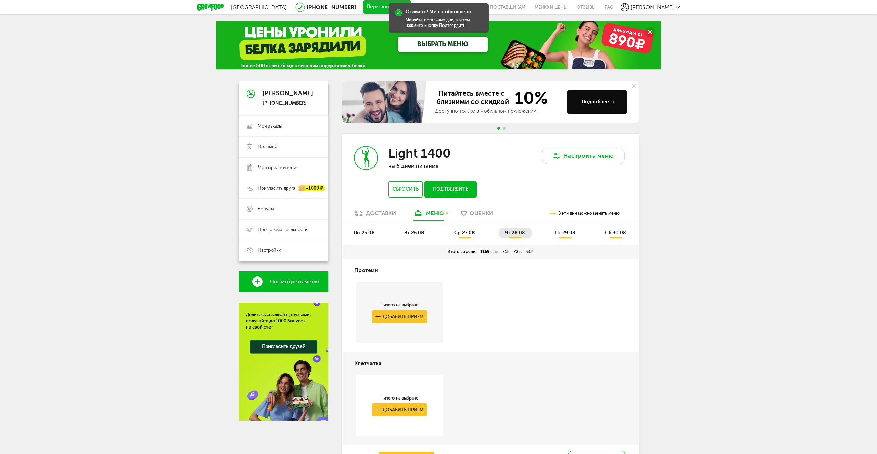
click at [562, 232] on span "пт 29.08" at bounding box center [565, 233] width 20 height 6
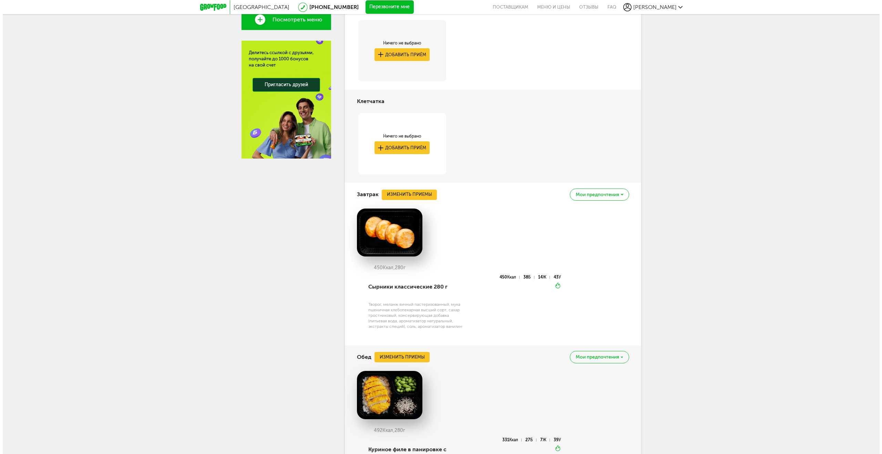
scroll to position [310, 0]
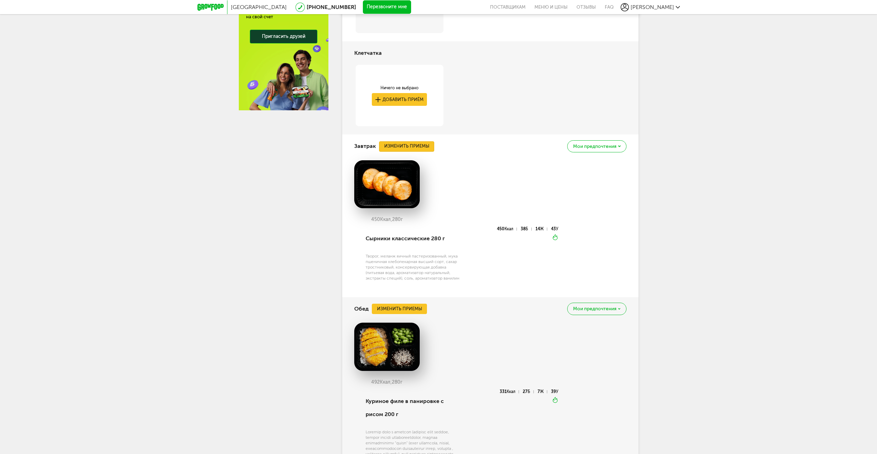
click at [420, 150] on button "Изменить приемы" at bounding box center [406, 146] width 55 height 10
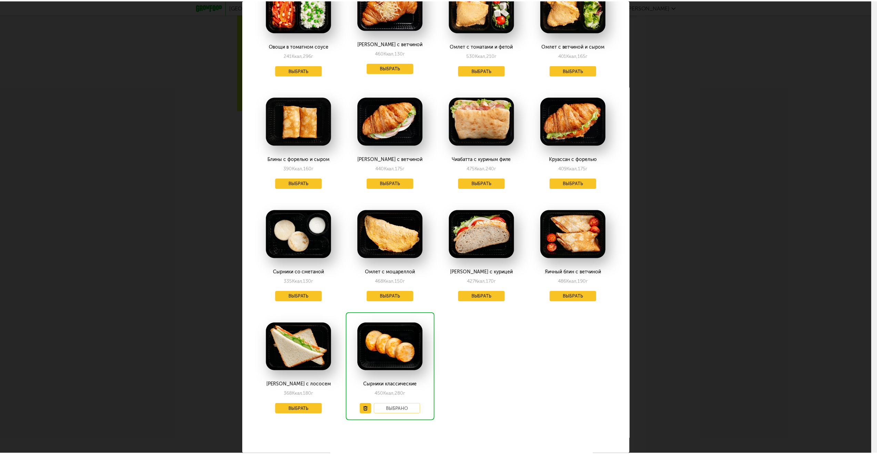
scroll to position [188, 0]
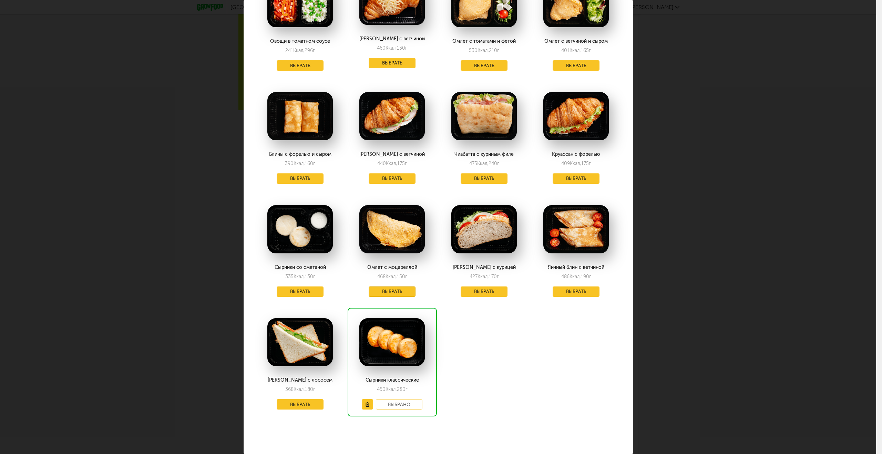
click at [396, 286] on button "Выбрать" at bounding box center [392, 291] width 47 height 10
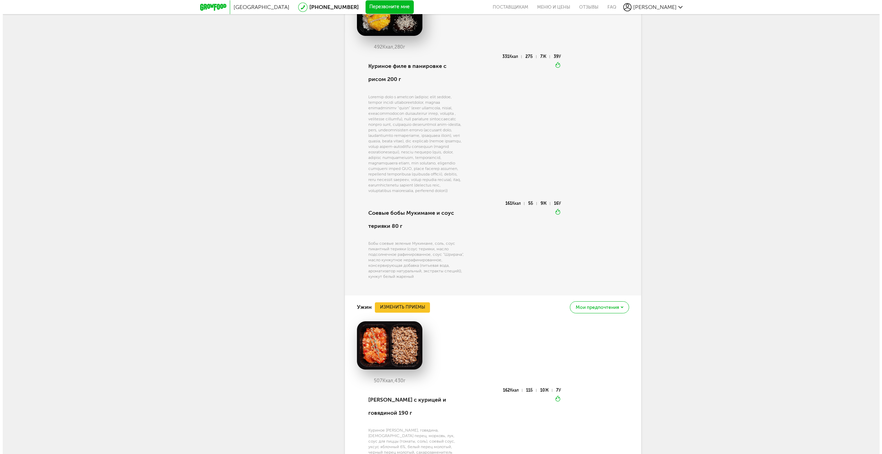
scroll to position [753, 0]
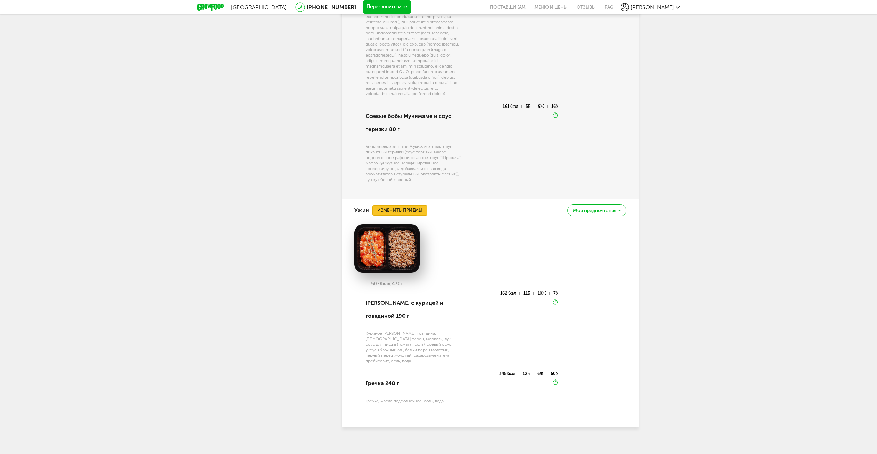
click at [400, 216] on button "Изменить приемы" at bounding box center [399, 210] width 55 height 10
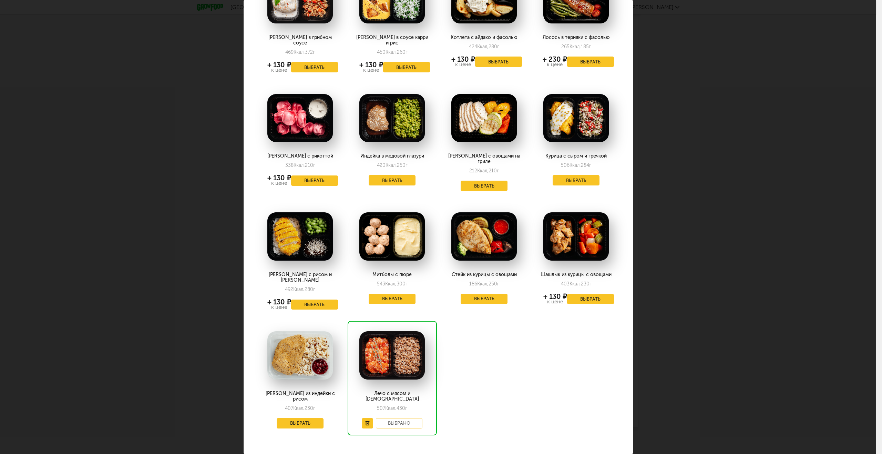
scroll to position [76, 0]
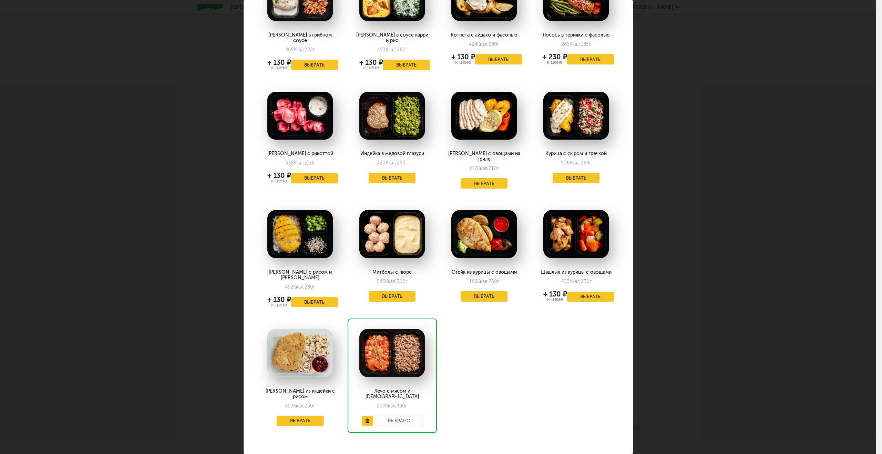
click at [305, 416] on button "Выбрать" at bounding box center [300, 421] width 47 height 10
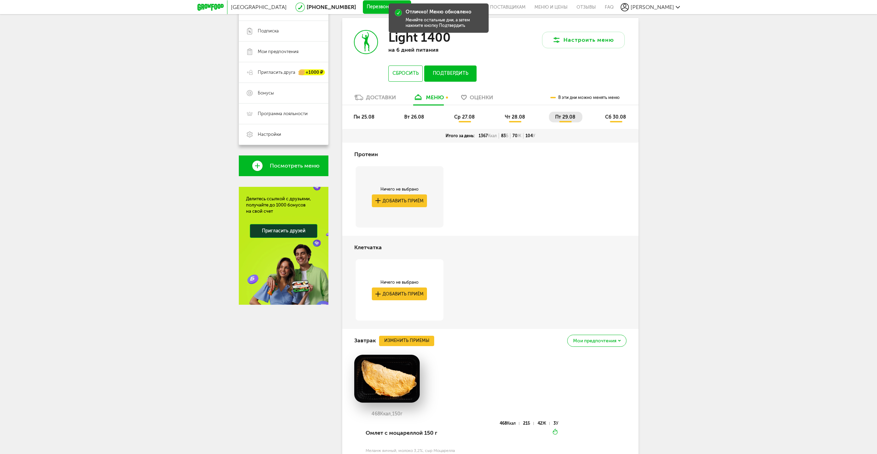
scroll to position [0, 0]
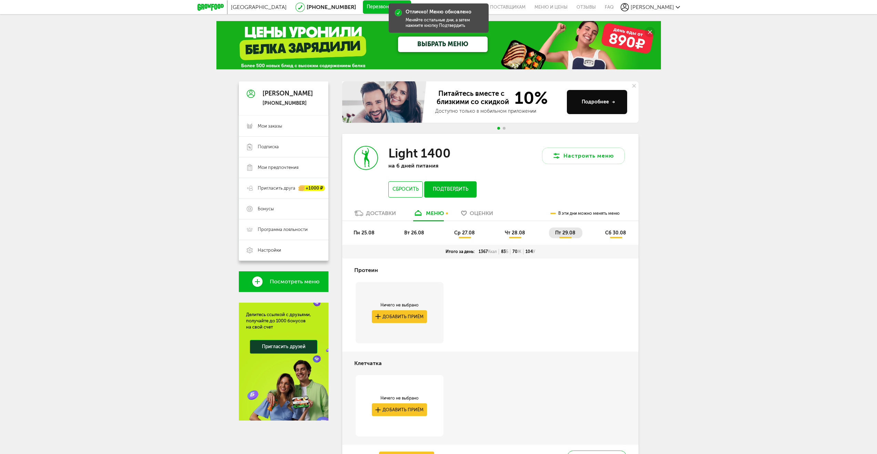
click at [620, 229] on li "сб 30.08" at bounding box center [616, 232] width 34 height 11
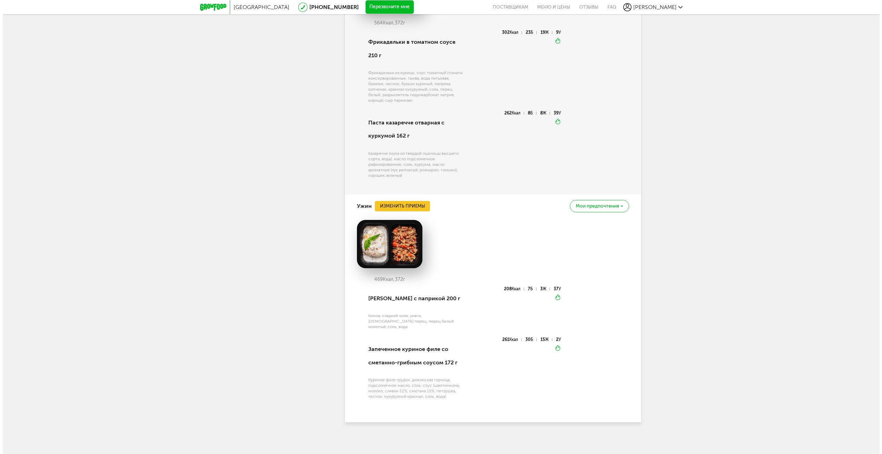
scroll to position [724, 0]
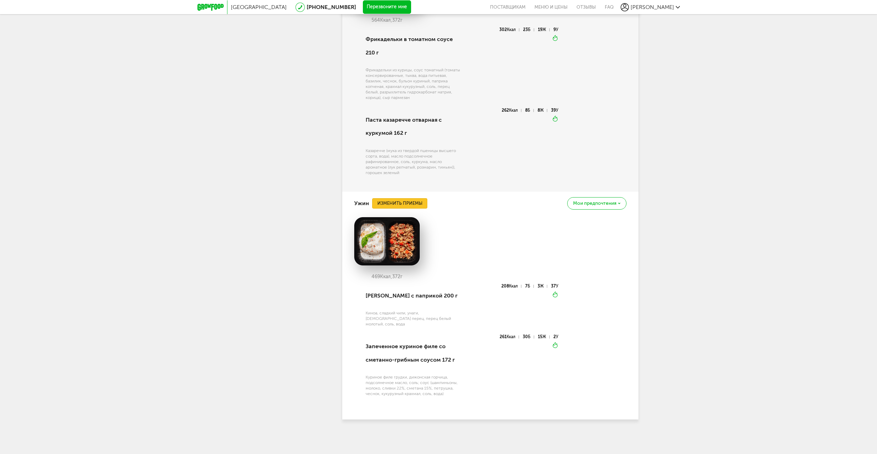
click at [379, 209] on button "Изменить приемы" at bounding box center [399, 203] width 55 height 10
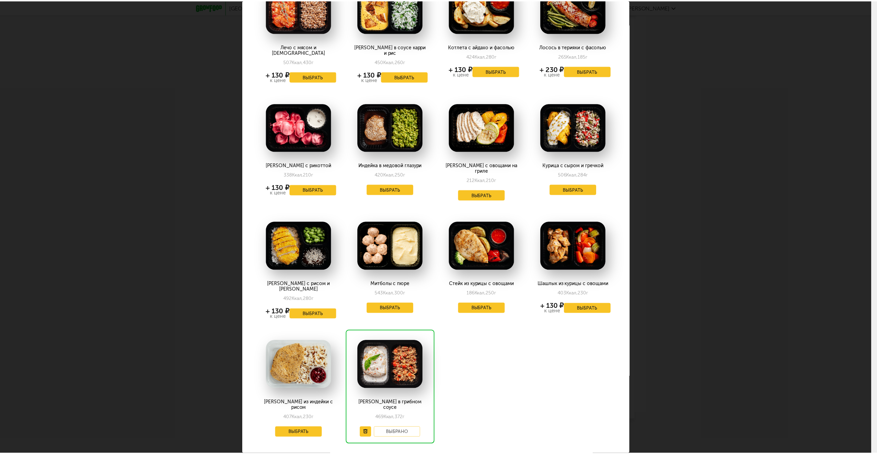
scroll to position [76, 0]
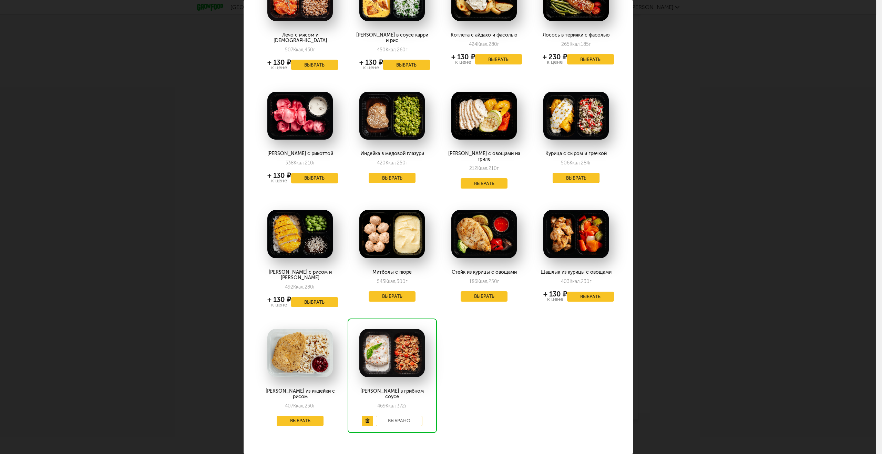
click at [564, 173] on button "Выбрать" at bounding box center [576, 178] width 47 height 10
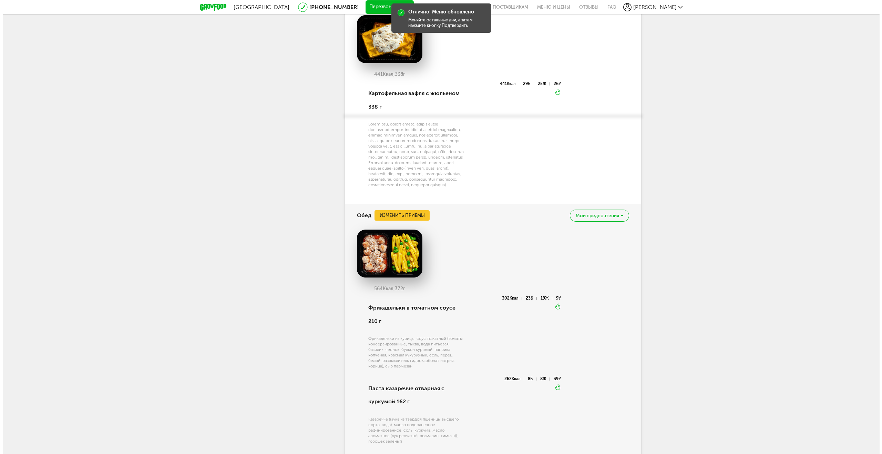
scroll to position [447, 0]
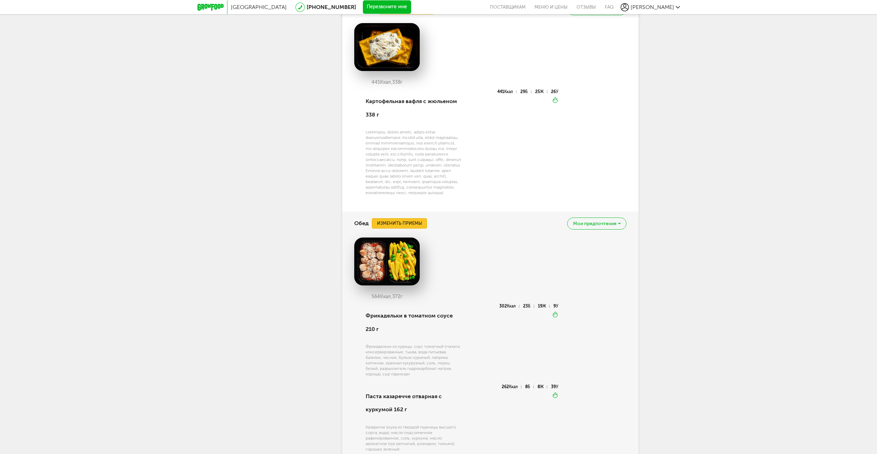
click at [409, 229] on button "Изменить приемы" at bounding box center [399, 223] width 55 height 10
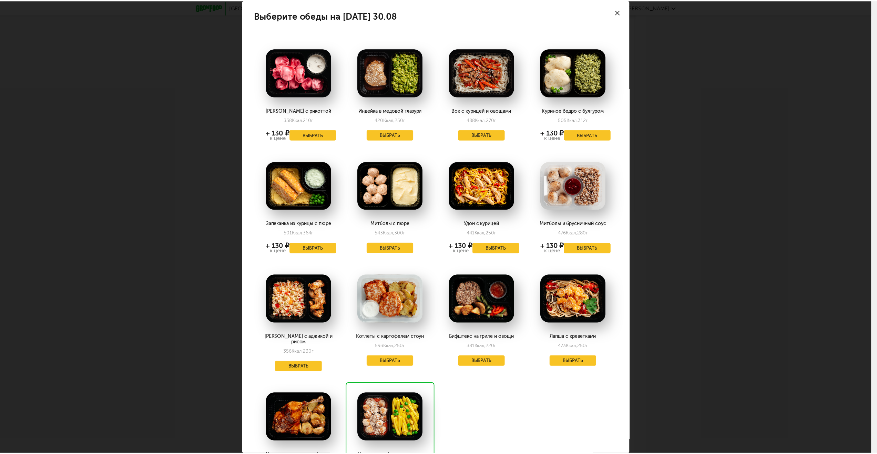
scroll to position [0, 0]
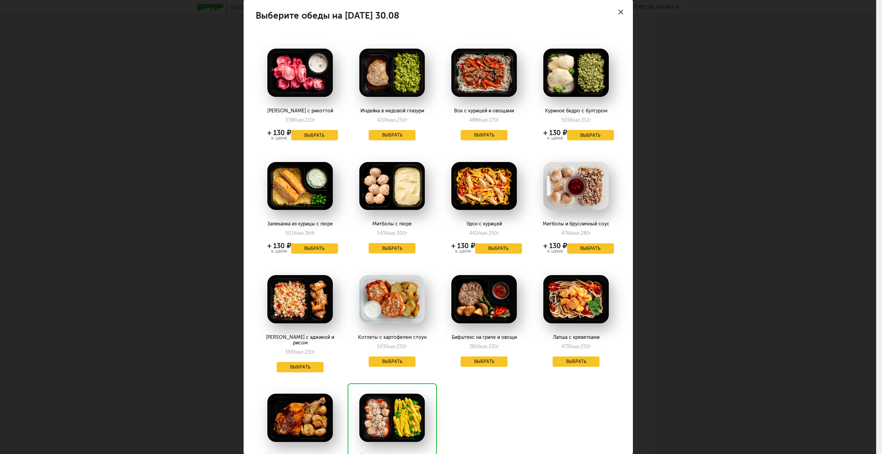
click at [669, 219] on div "Выберите обеды на [DATE] 30.08 Тортеллини с рикоттой 338 Ккал, 210 г + 130 ₽ к …" at bounding box center [438, 227] width 876 height 454
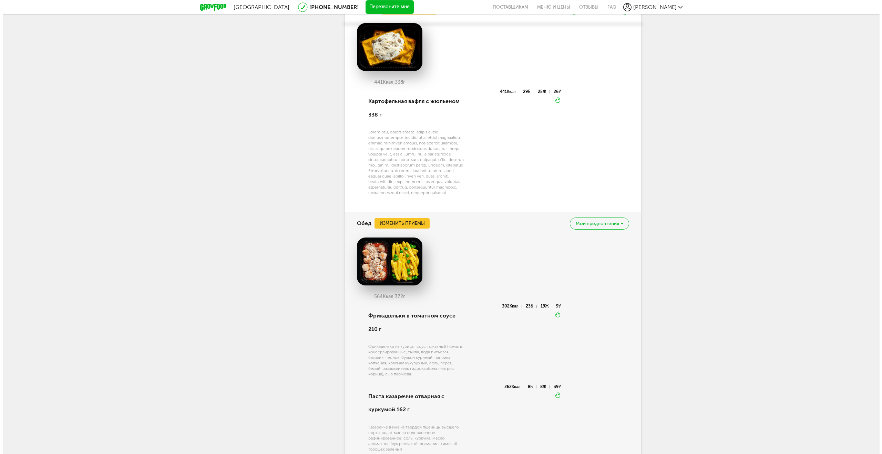
scroll to position [654, 0]
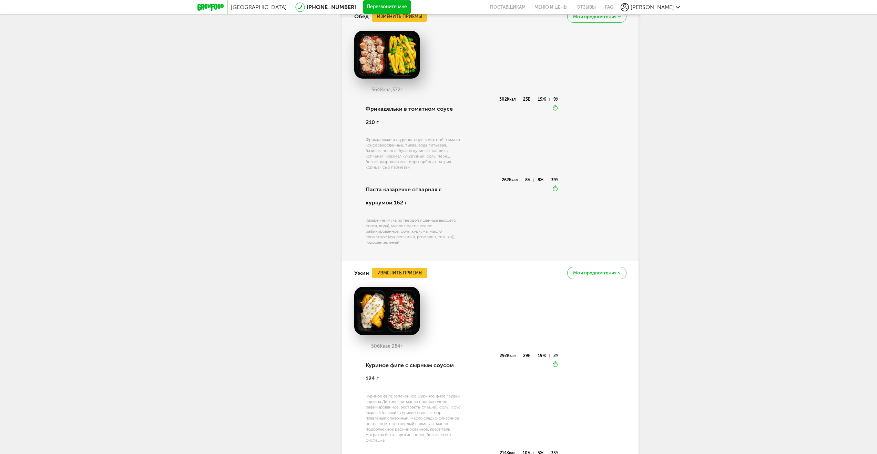
click at [402, 274] on div "Ужин Изменить приемы Мои предпочтения" at bounding box center [490, 272] width 272 height 23
click at [402, 278] on button "Изменить приемы" at bounding box center [399, 273] width 55 height 10
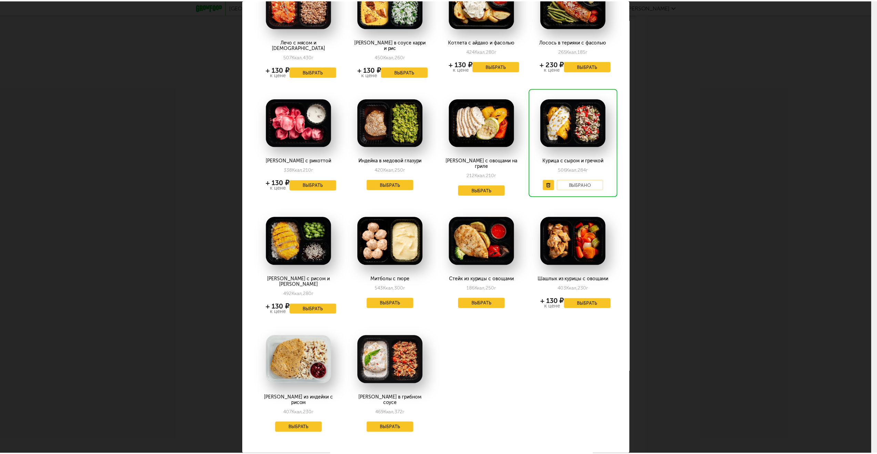
scroll to position [0, 0]
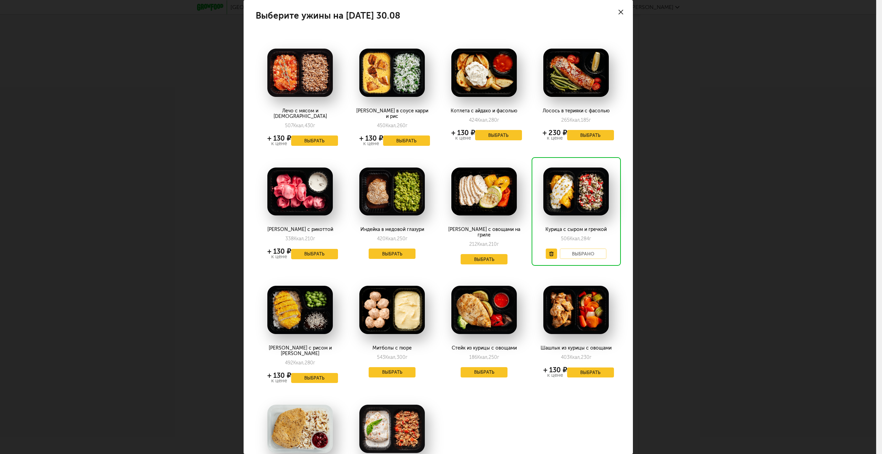
click at [710, 206] on div "Выберите ужины на [DATE] 30.08 Лечо с мясом и гречкой 507 Ккал, 430 г + 130 ₽ к…" at bounding box center [438, 227] width 876 height 454
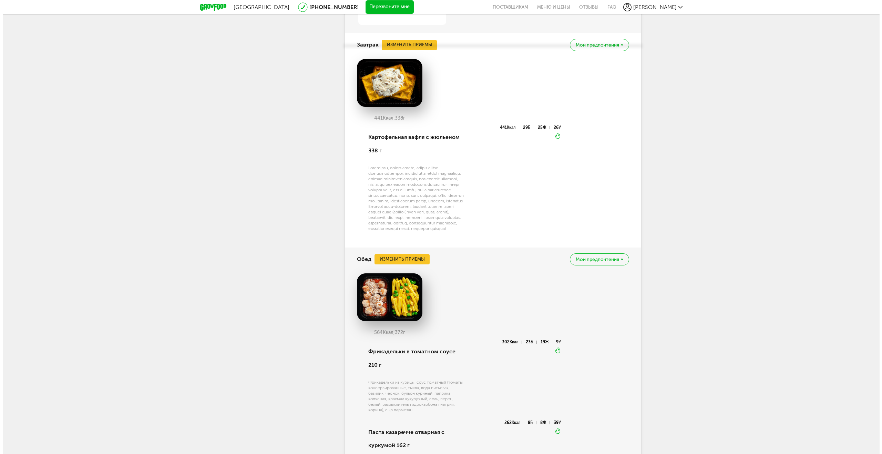
scroll to position [516, 0]
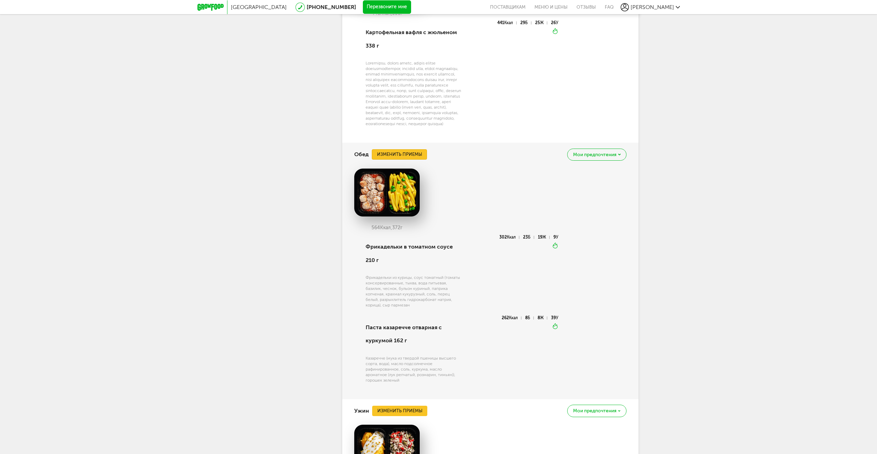
click at [407, 160] on button "Изменить приемы" at bounding box center [399, 154] width 55 height 10
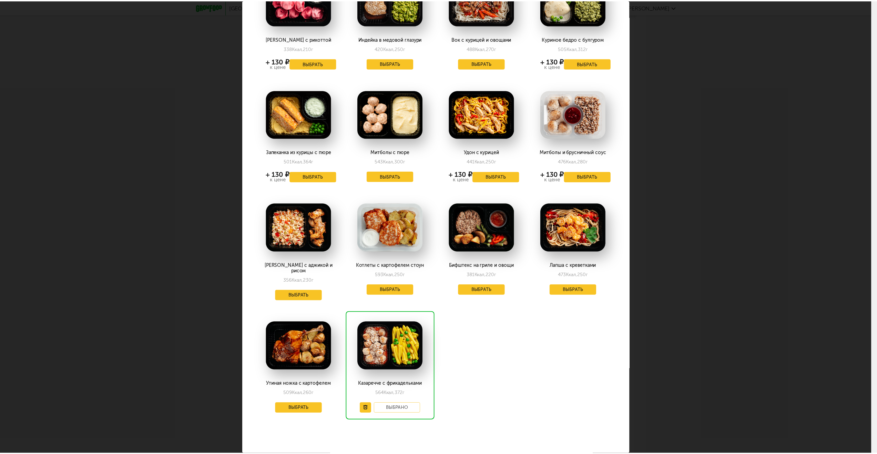
scroll to position [75, 0]
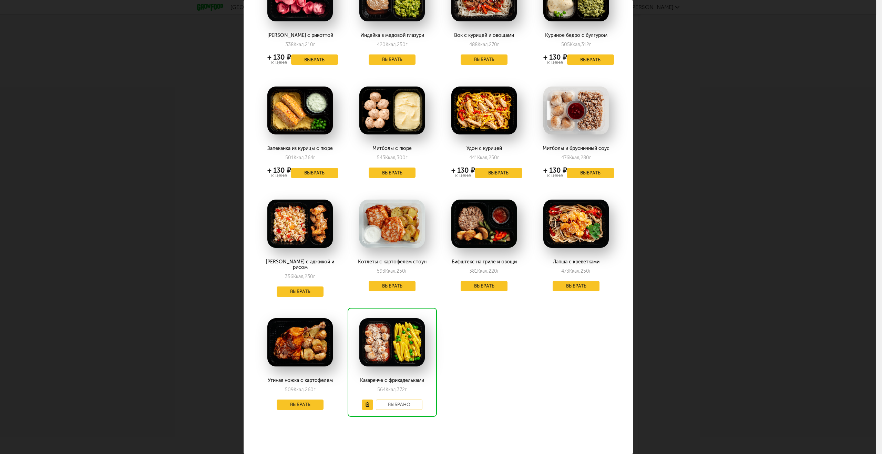
click at [753, 312] on div "Выберите обеды на [DATE] 30.08 Тортеллини с рикоттой 338 Ккал, 210 г + 130 ₽ к …" at bounding box center [438, 227] width 876 height 454
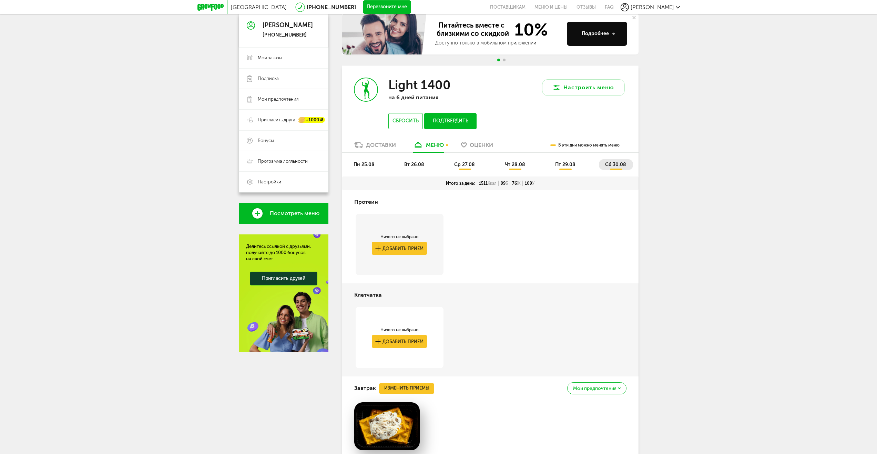
scroll to position [0, 0]
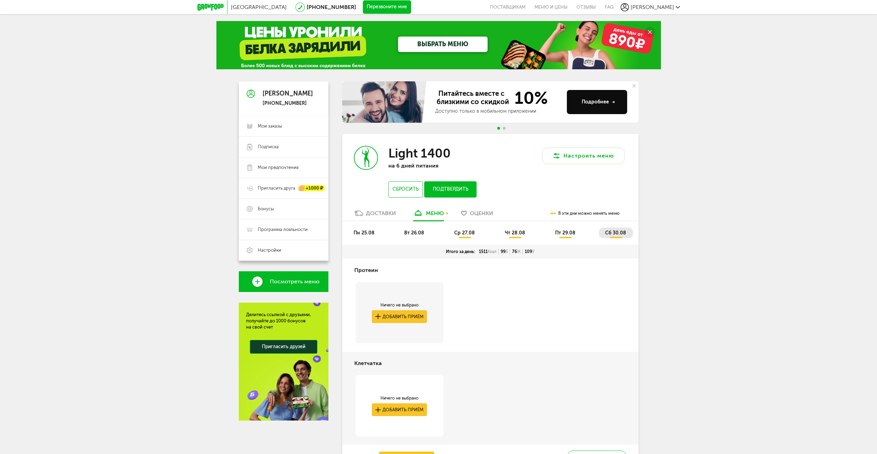
click at [415, 236] on li "вт 26.08" at bounding box center [414, 232] width 33 height 11
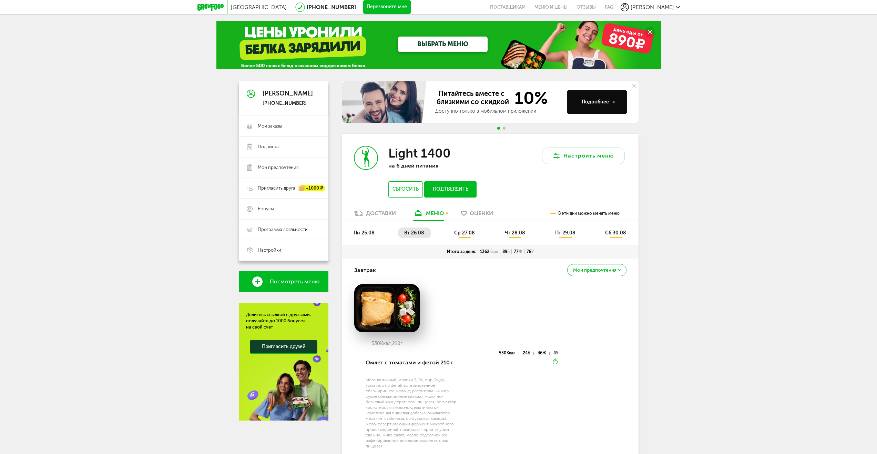
click at [361, 236] on li "пн 25.08" at bounding box center [364, 232] width 34 height 11
click at [365, 210] on link "Доставки" at bounding box center [375, 215] width 49 height 11
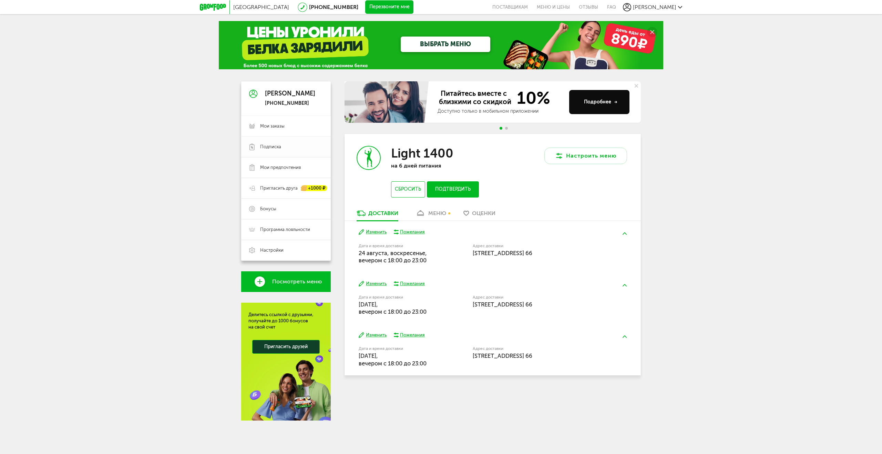
click at [280, 145] on span "Подписка" at bounding box center [270, 147] width 21 height 6
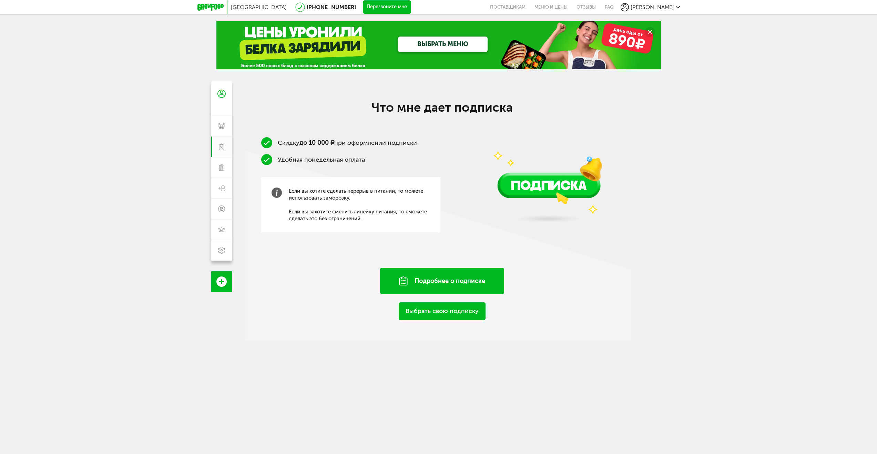
click at [451, 281] on div "Подробнее о подписке" at bounding box center [442, 281] width 124 height 26
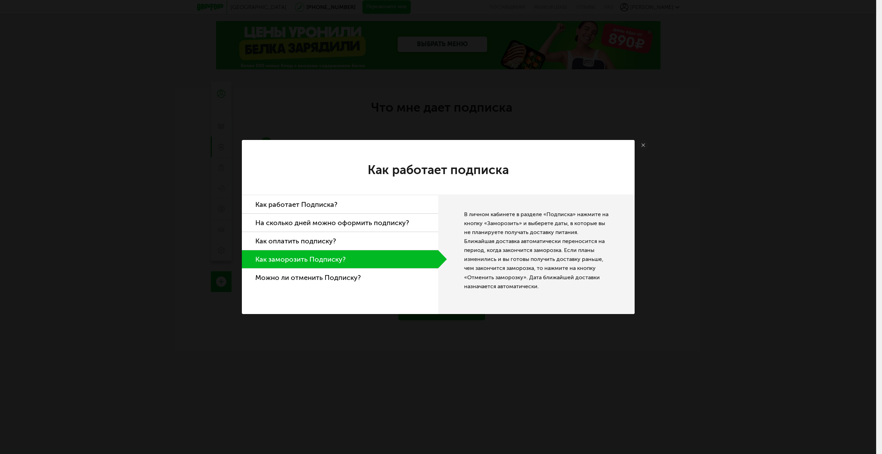
click at [352, 201] on li "Как работает Подписка?" at bounding box center [340, 204] width 196 height 18
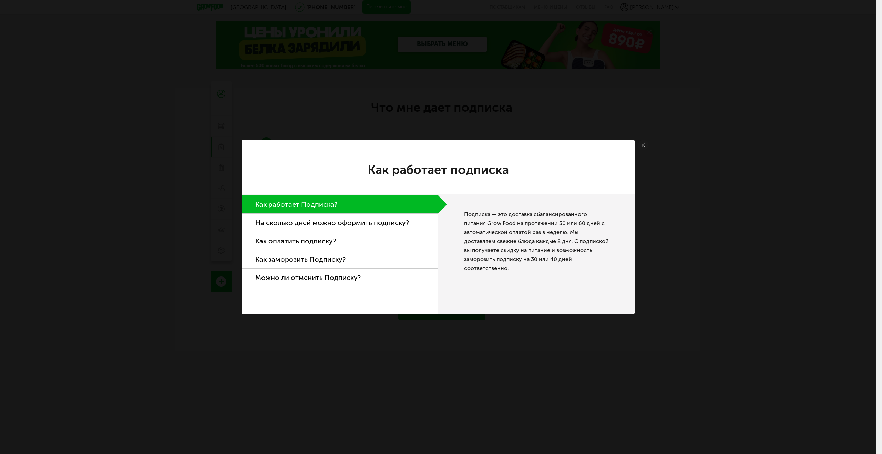
click at [365, 217] on li "На сколько дней можно оформить подписку?" at bounding box center [340, 223] width 196 height 18
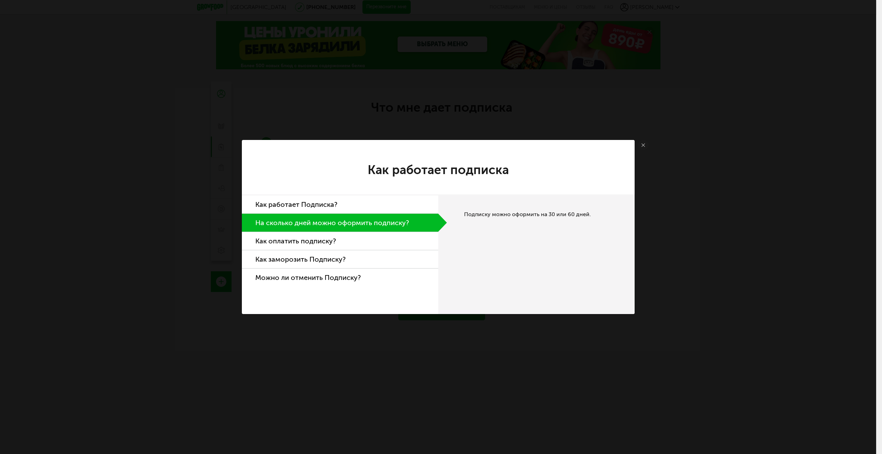
click at [370, 236] on li "Как оплатить подписку?" at bounding box center [340, 241] width 196 height 18
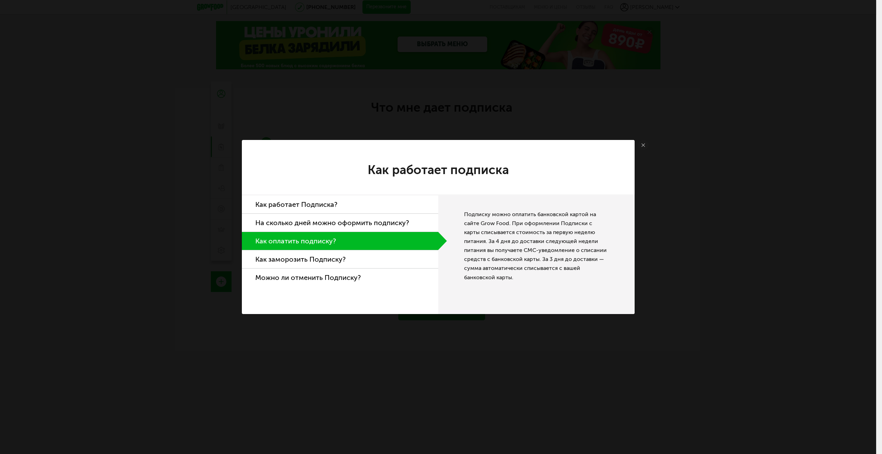
click at [379, 253] on li "Как заморозить Подписку?" at bounding box center [340, 259] width 196 height 18
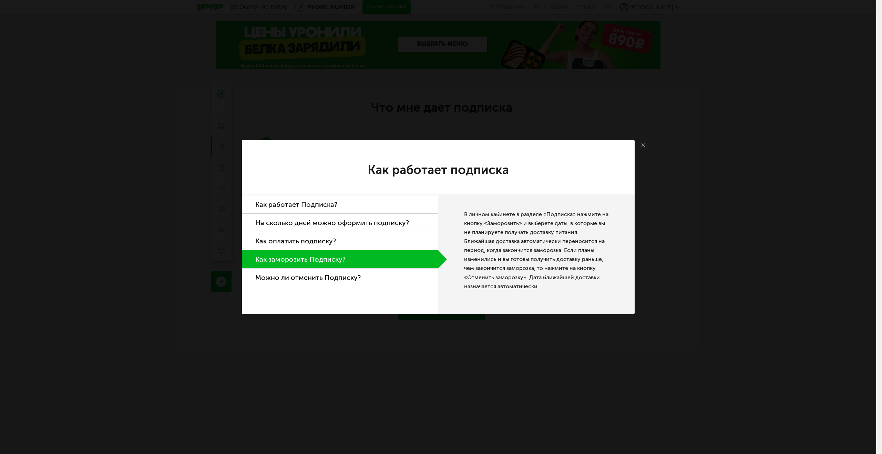
drag, startPoint x: 393, startPoint y: 271, endPoint x: 398, endPoint y: 271, distance: 5.2
click at [393, 271] on li "Можно ли отменить Подписку?" at bounding box center [340, 277] width 196 height 18
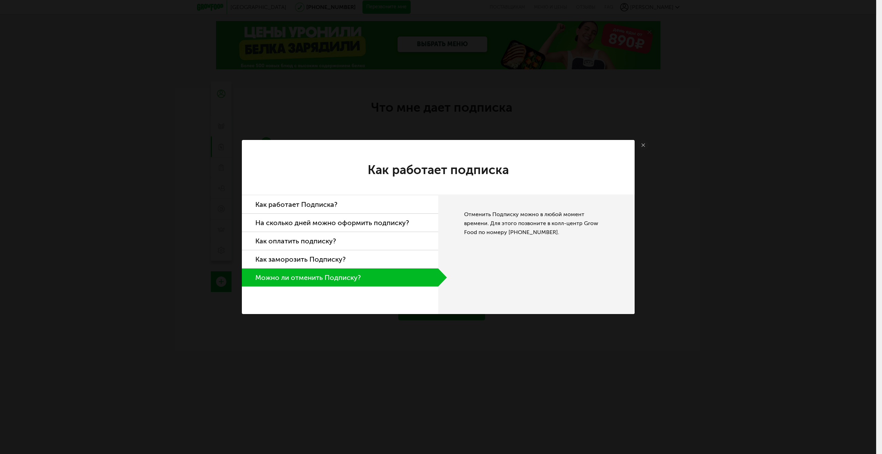
click at [648, 144] on link at bounding box center [643, 145] width 10 height 10
